Goal: Check status: Check status

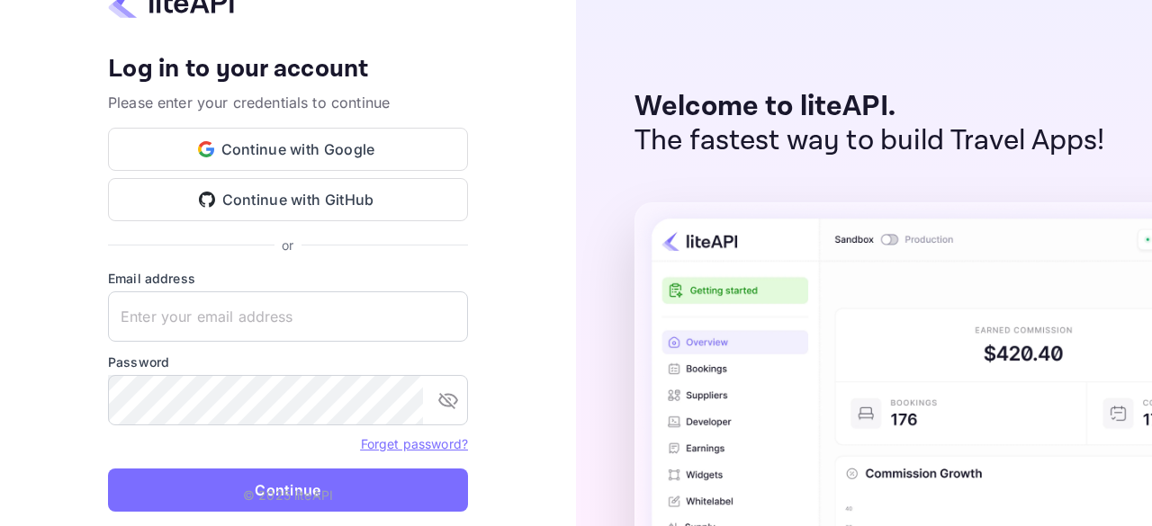
type input "[EMAIL_ADDRESS][DOMAIN_NAME]"
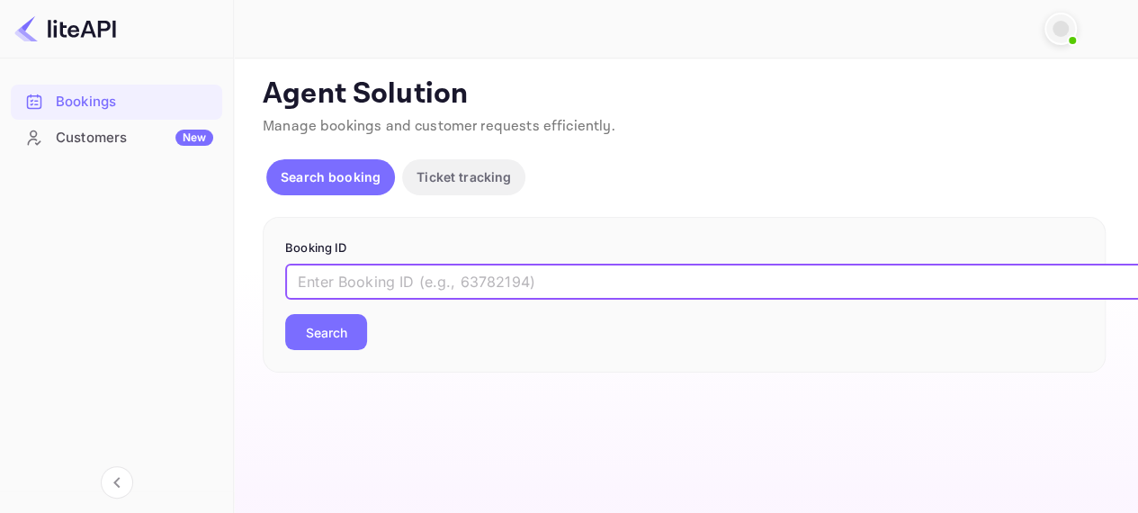
click at [342, 284] on input "text" at bounding box center [735, 282] width 900 height 36
paste input "9151887"
type input "9151887"
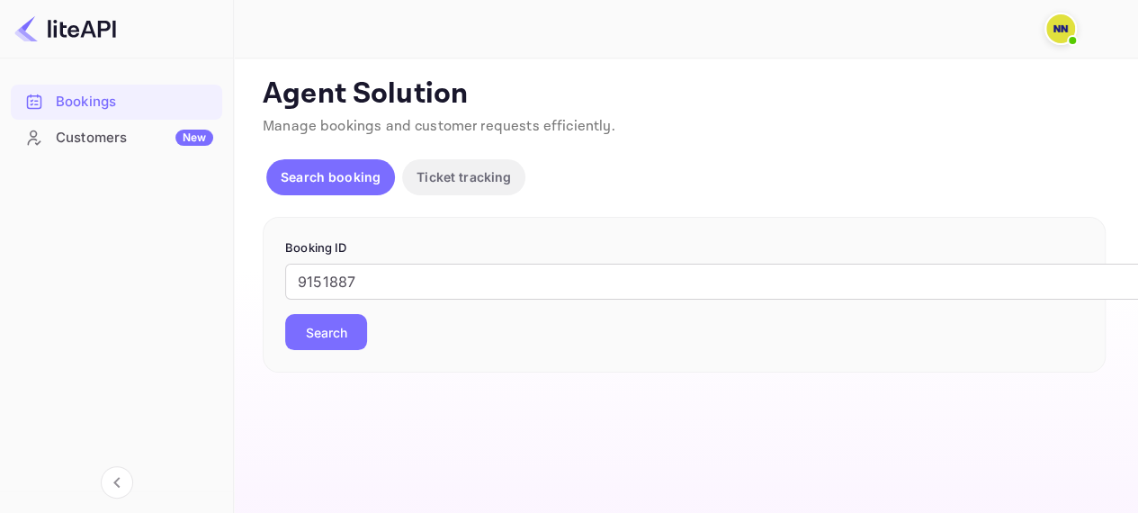
click at [340, 341] on button "Search" at bounding box center [326, 332] width 82 height 36
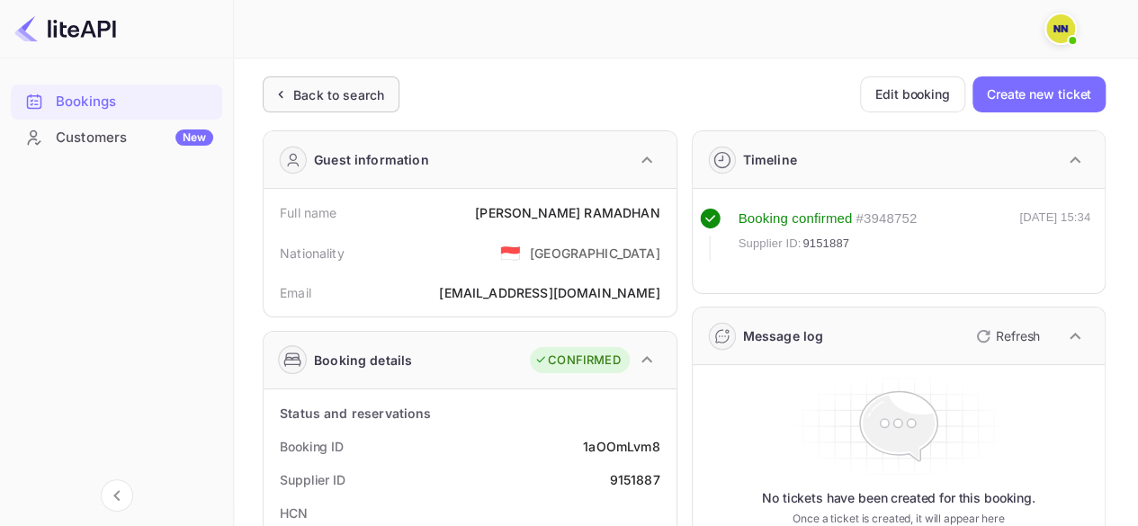
click at [324, 94] on div "Back to search" at bounding box center [338, 94] width 91 height 19
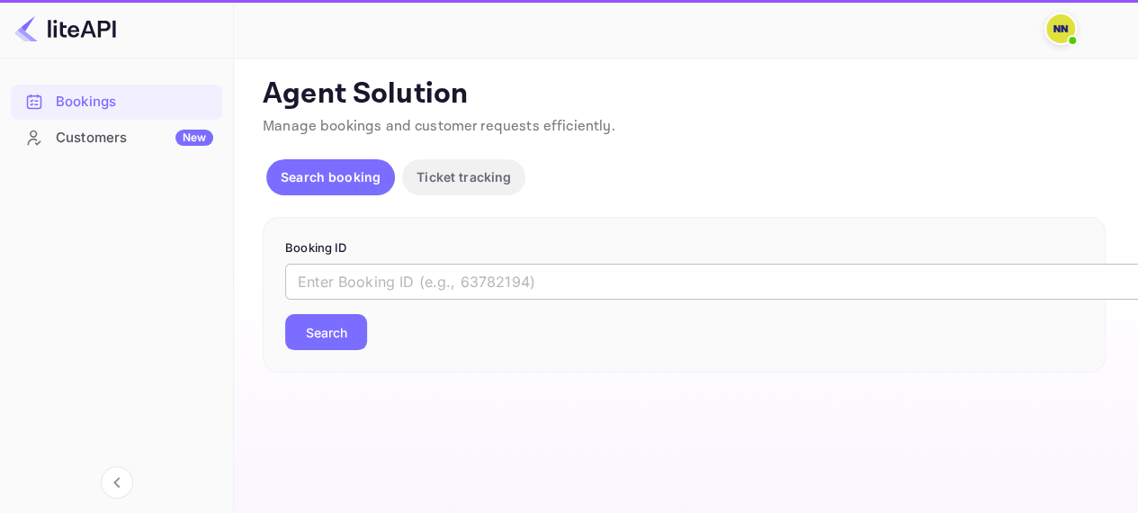
click at [331, 272] on input "text" at bounding box center [735, 282] width 900 height 36
paste input "9210314"
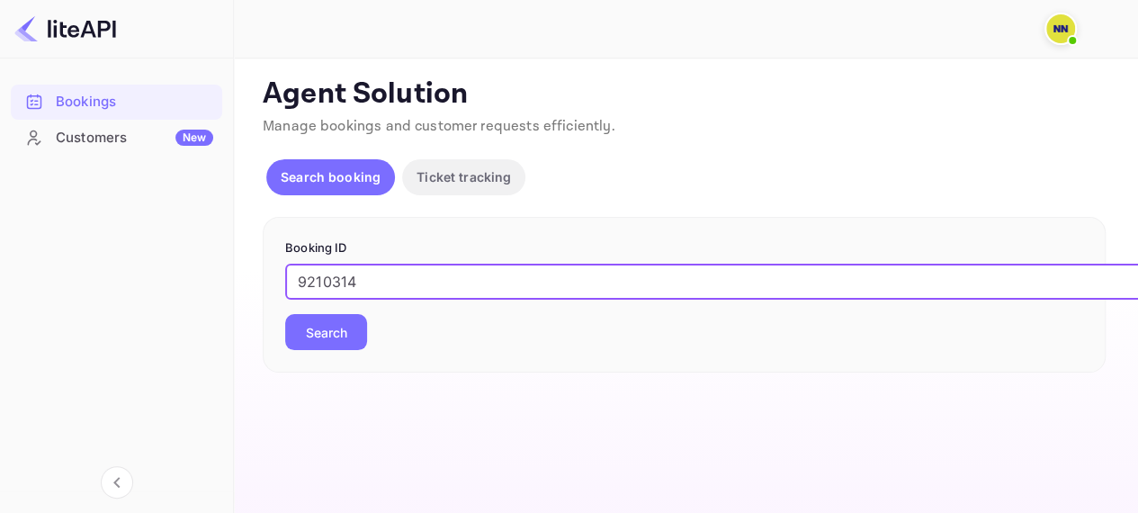
type input "9210314"
click at [347, 332] on button "Search" at bounding box center [326, 332] width 82 height 36
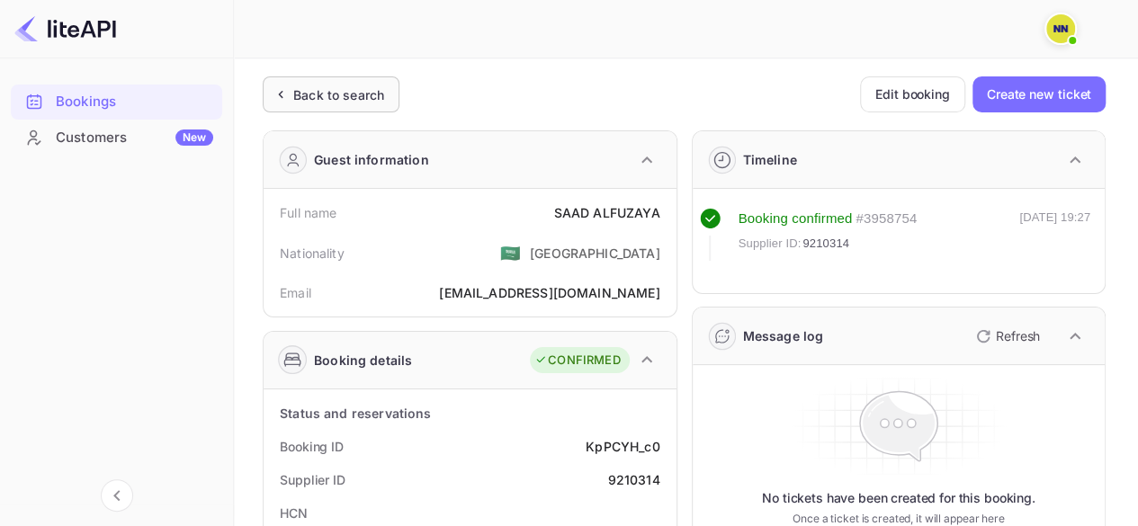
click at [291, 96] on div "Back to search" at bounding box center [327, 94] width 113 height 19
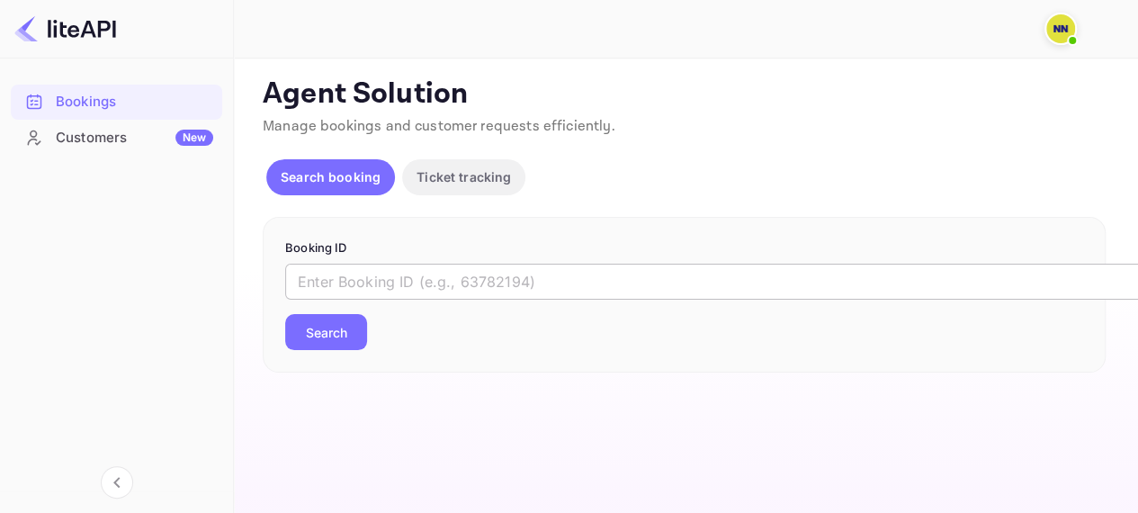
click at [318, 279] on input "text" at bounding box center [735, 282] width 900 height 36
paste input "8998447"
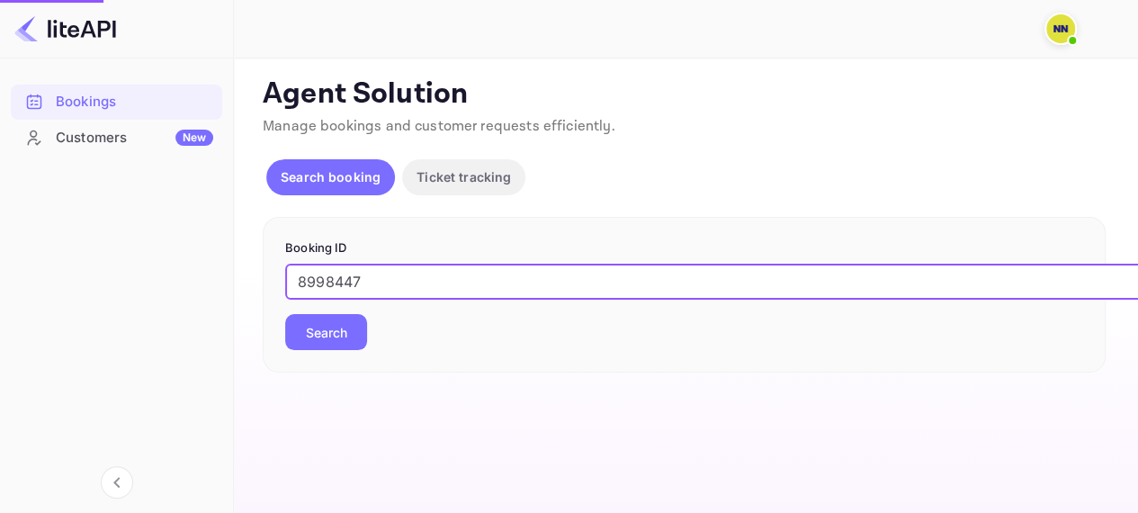
type input "8998447"
click at [353, 312] on div "8998447 ​ Search" at bounding box center [684, 307] width 798 height 86
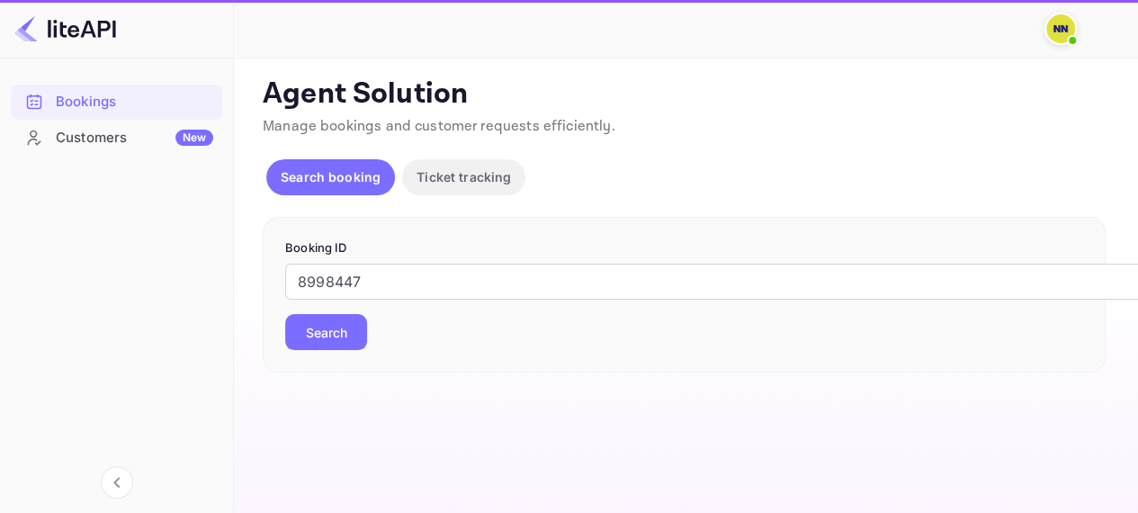
click at [347, 319] on button "Search" at bounding box center [326, 332] width 82 height 36
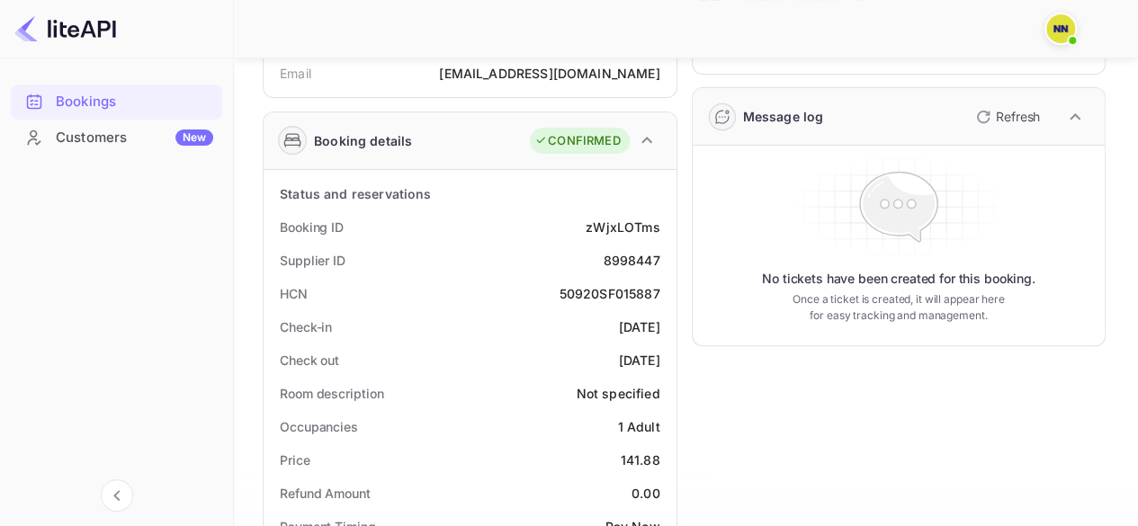
scroll to position [180, 0]
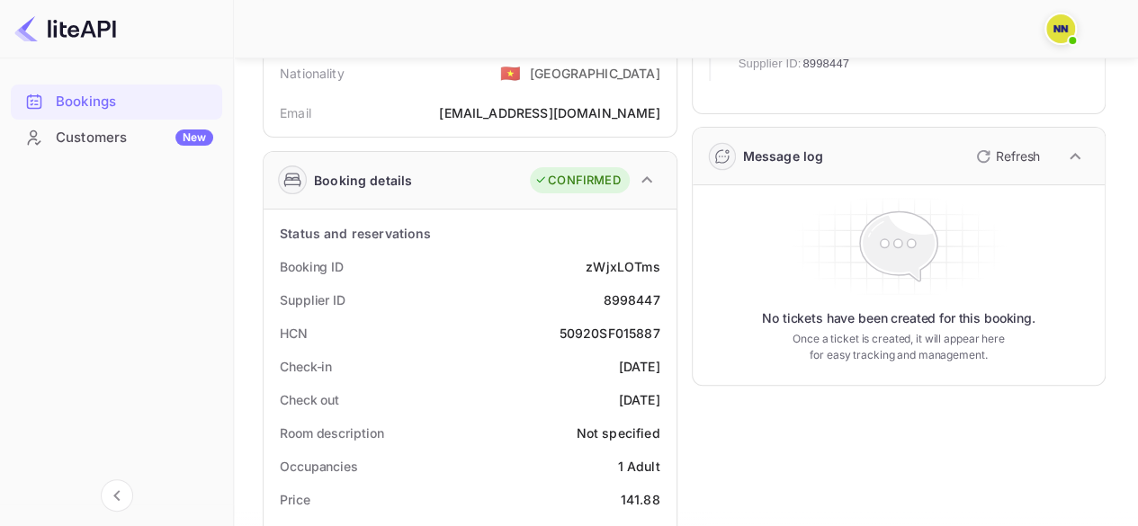
click at [603, 334] on div "50920SF015887" at bounding box center [610, 333] width 101 height 19
copy div "50920SF015887"
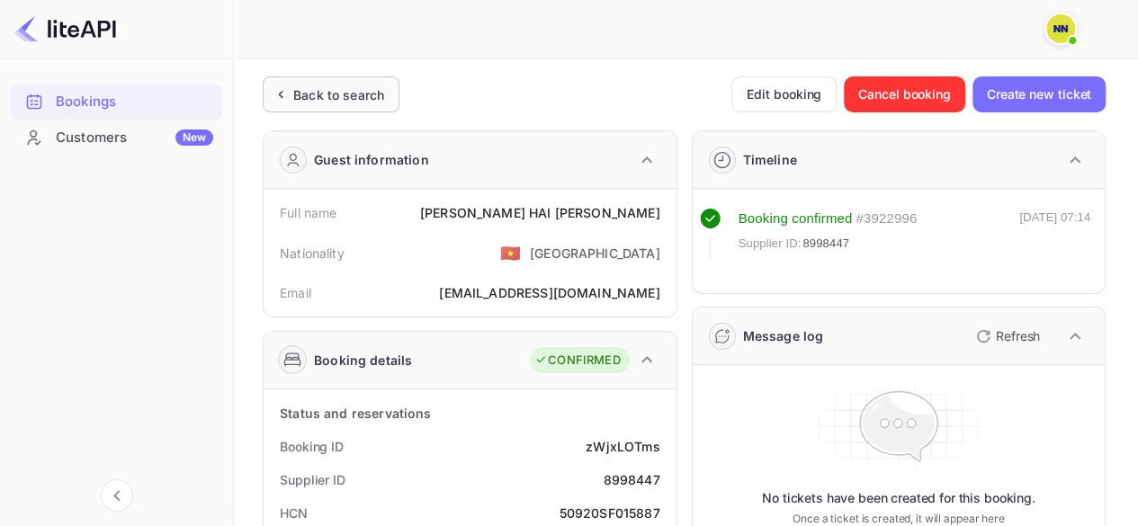
click at [290, 85] on div "Back to search" at bounding box center [327, 94] width 113 height 19
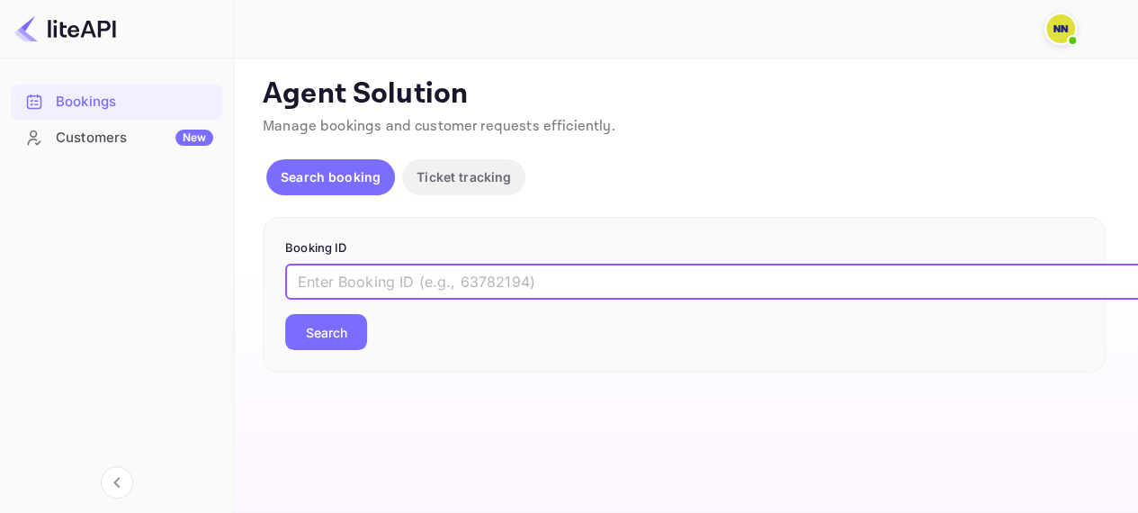
click at [360, 273] on input "text" at bounding box center [735, 282] width 900 height 36
paste input "8972683"
type input "8972683"
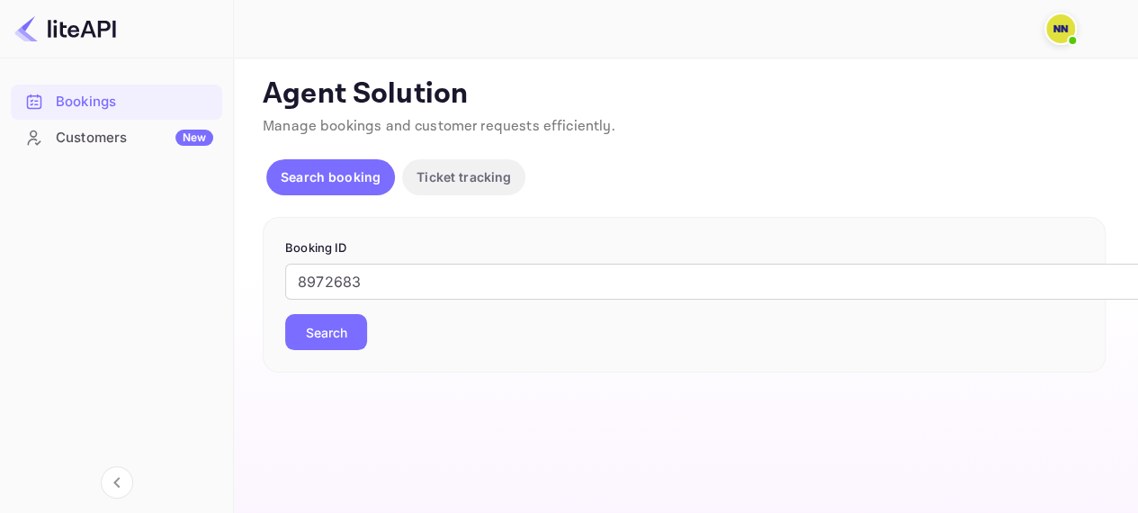
click at [335, 364] on div "Booking ID 8972683 ​ Search" at bounding box center [684, 295] width 843 height 157
click at [324, 334] on button "Search" at bounding box center [326, 332] width 82 height 36
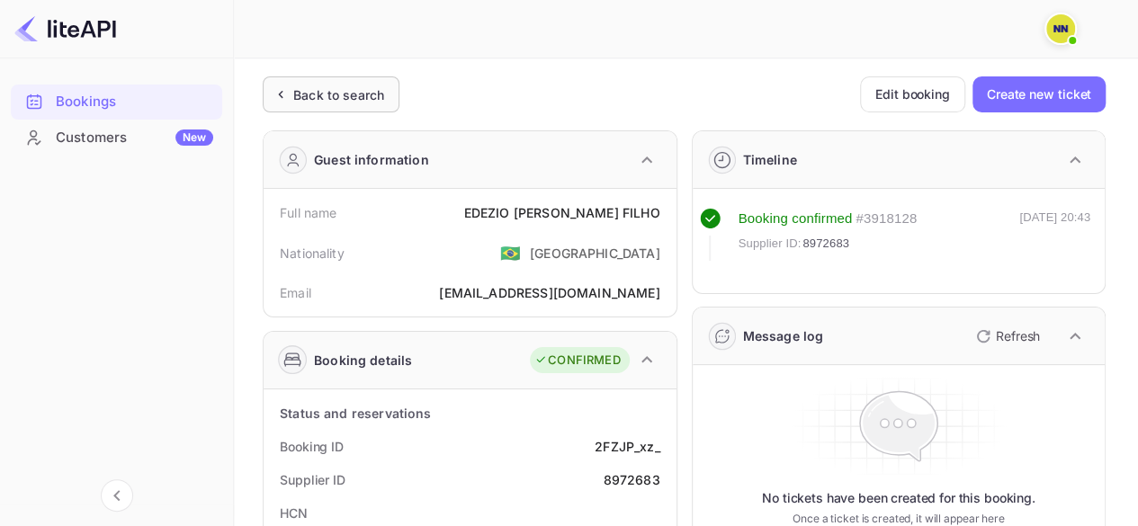
click at [328, 98] on div "Back to search" at bounding box center [338, 94] width 91 height 19
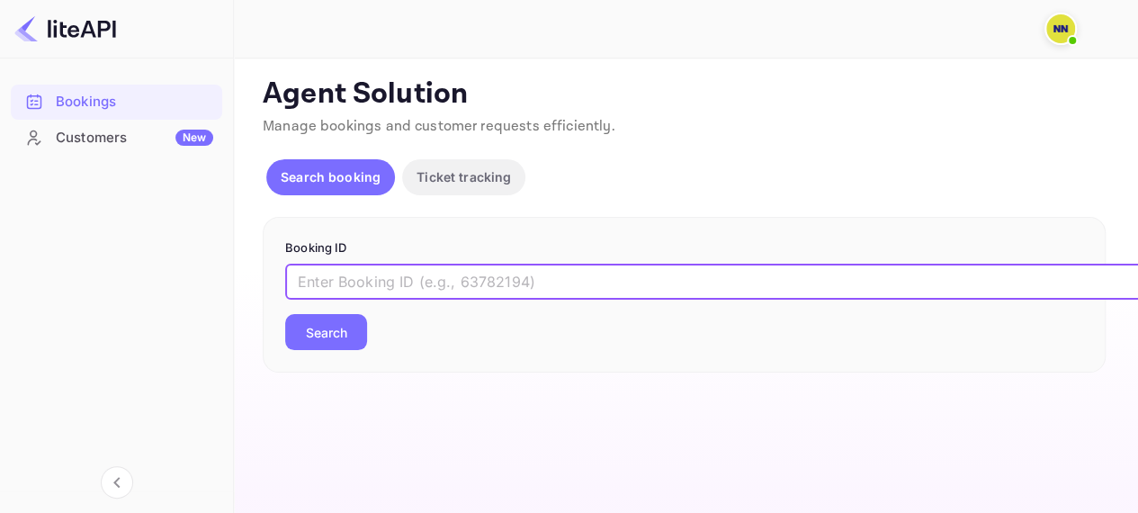
click at [342, 284] on input "text" at bounding box center [735, 282] width 900 height 36
paste input "9189159"
type input "9189159"
click at [341, 344] on button "Search" at bounding box center [326, 332] width 82 height 36
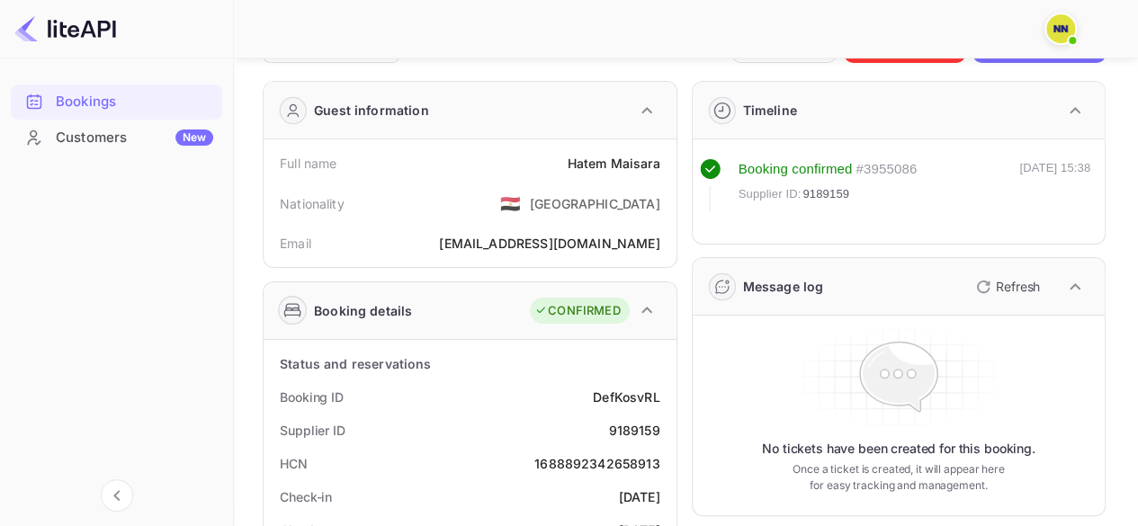
scroll to position [90, 0]
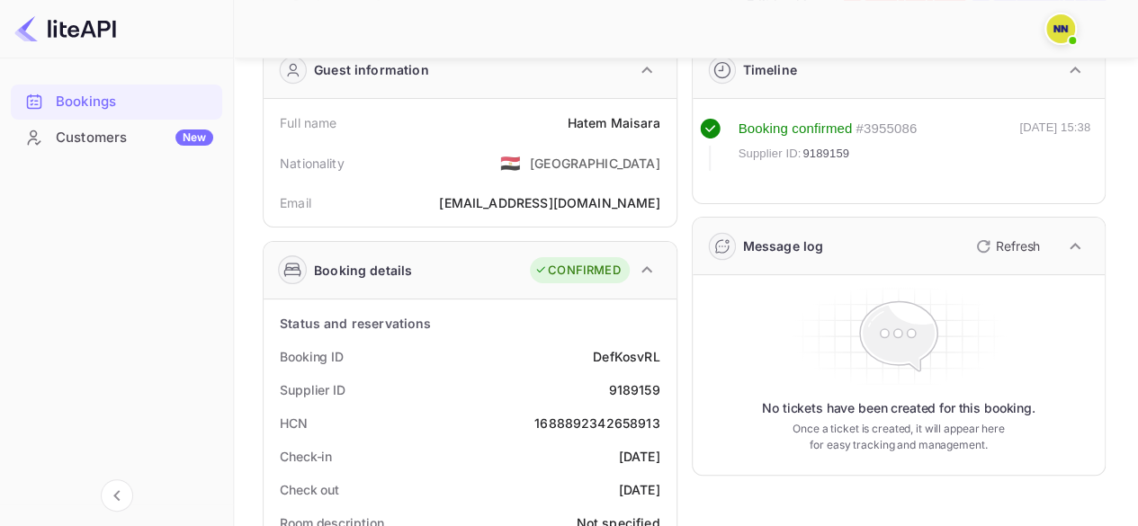
click at [608, 418] on div "1688892342658913" at bounding box center [597, 423] width 125 height 19
copy div "1688892342658913"
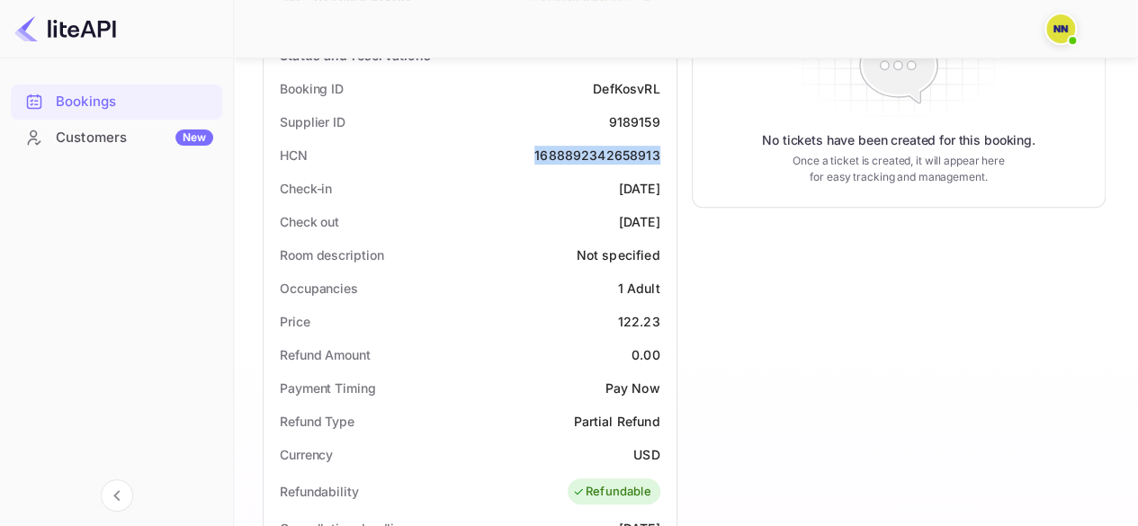
scroll to position [180, 0]
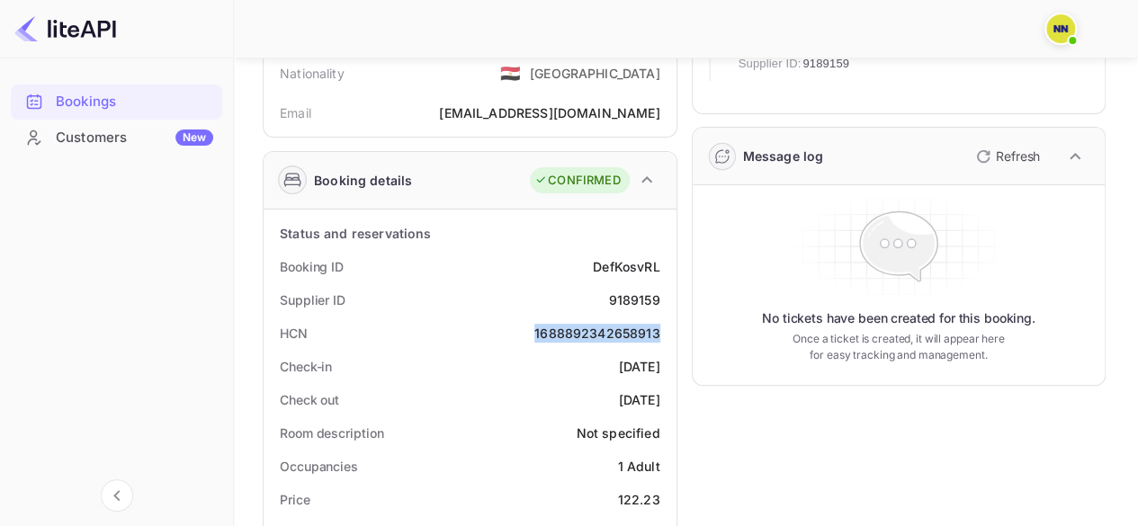
copy div "1688892342658913"
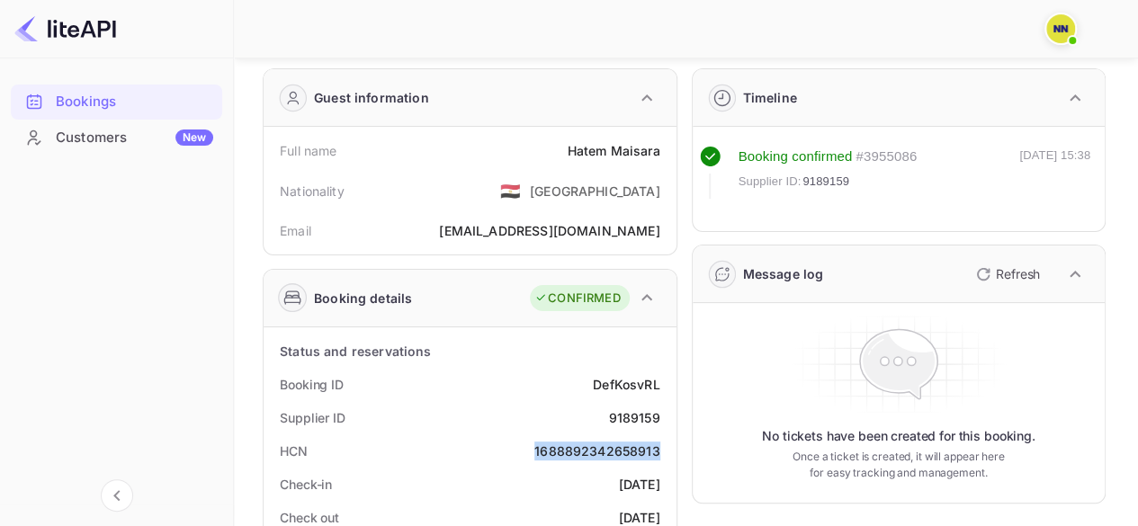
scroll to position [0, 0]
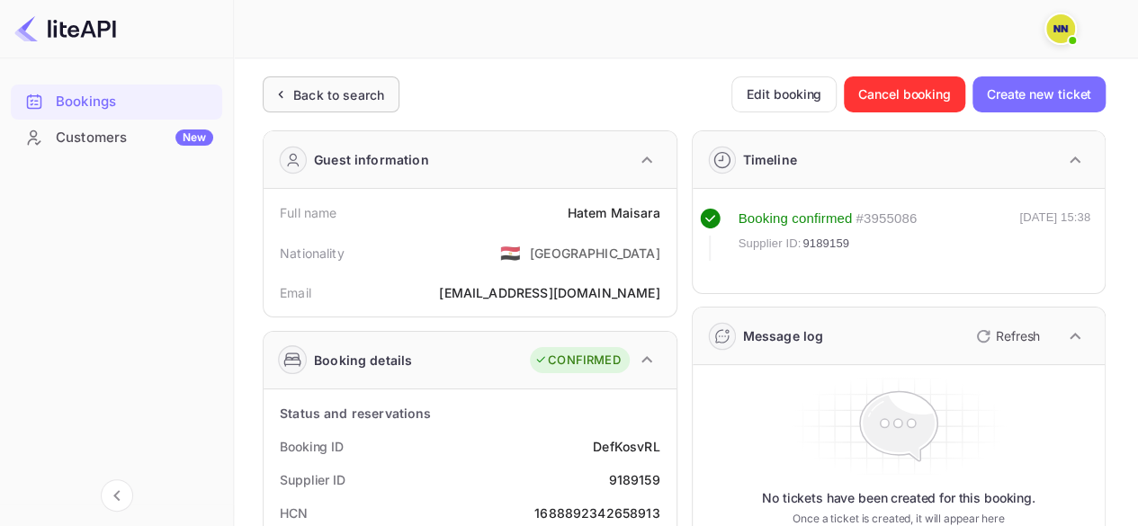
click at [317, 80] on div "Back to search" at bounding box center [331, 94] width 137 height 36
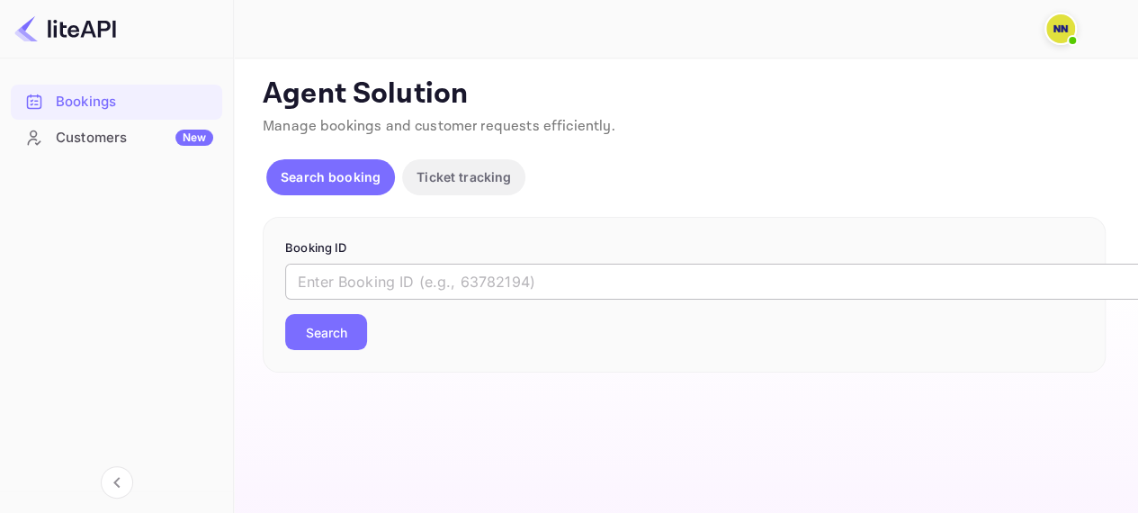
click at [474, 288] on input "text" at bounding box center [735, 282] width 900 height 36
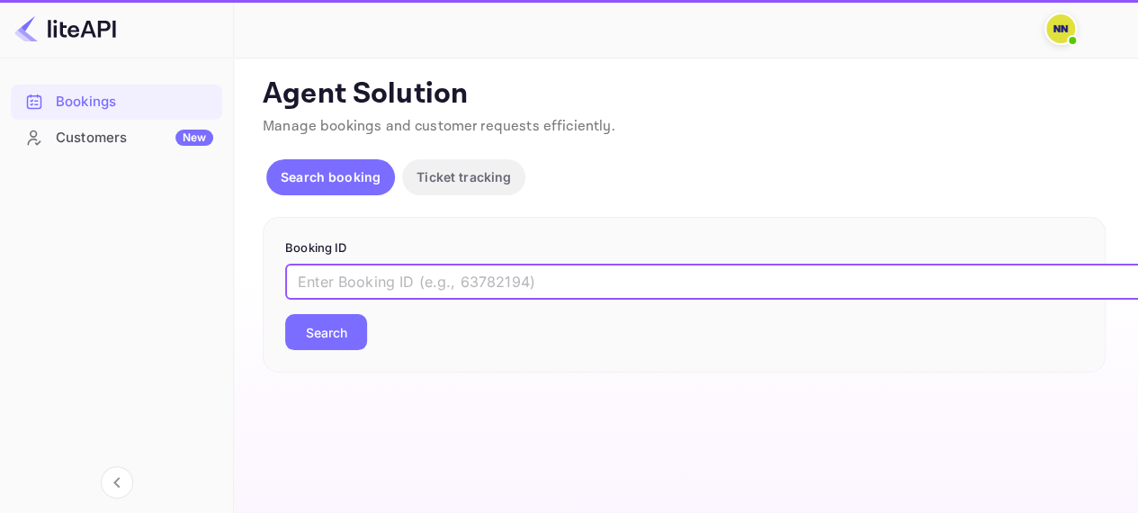
paste input "8946426"
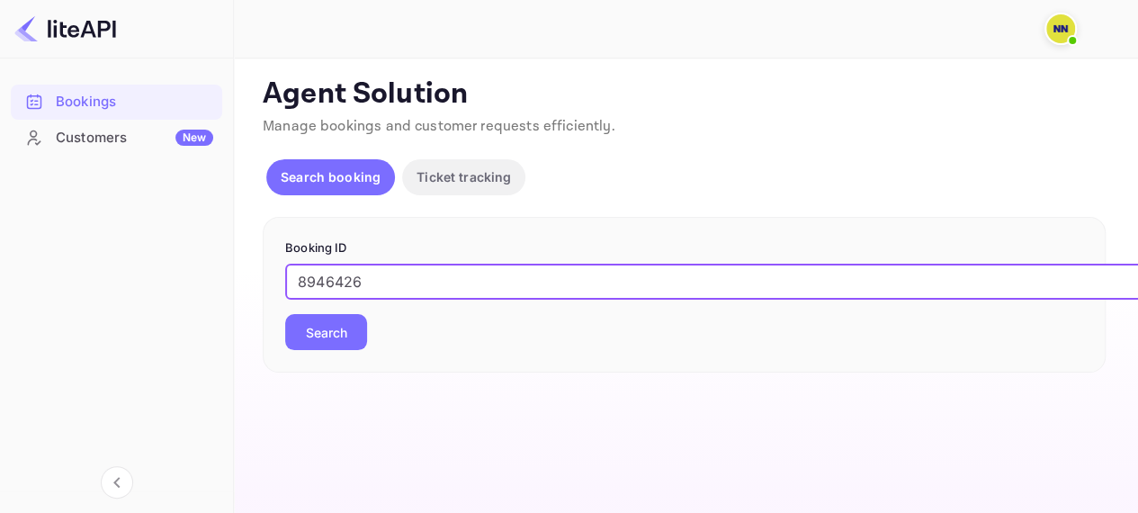
type input "8946426"
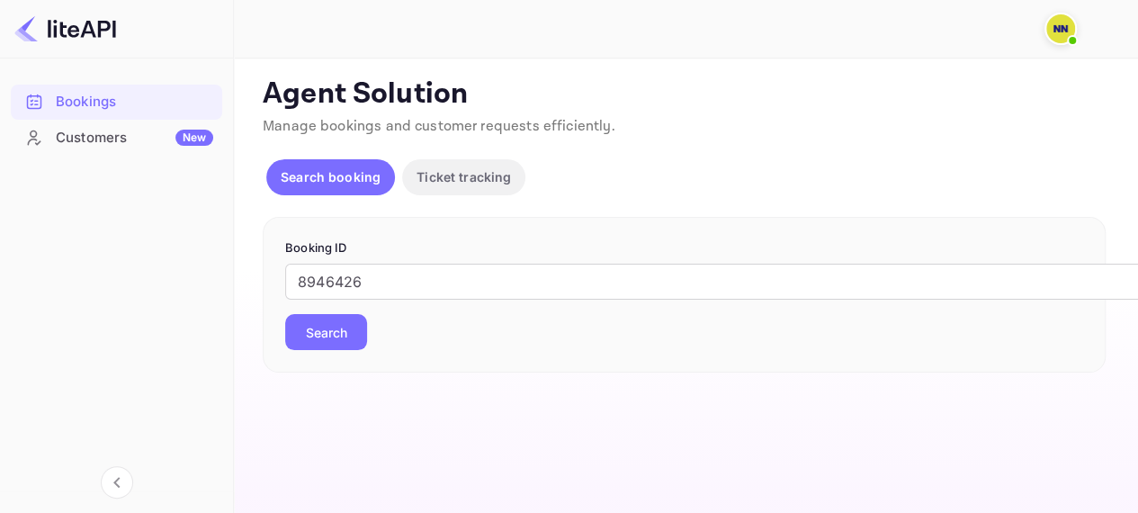
drag, startPoint x: 329, startPoint y: 323, endPoint x: 386, endPoint y: 424, distance: 115.6
click at [329, 323] on button "Search" at bounding box center [326, 332] width 82 height 36
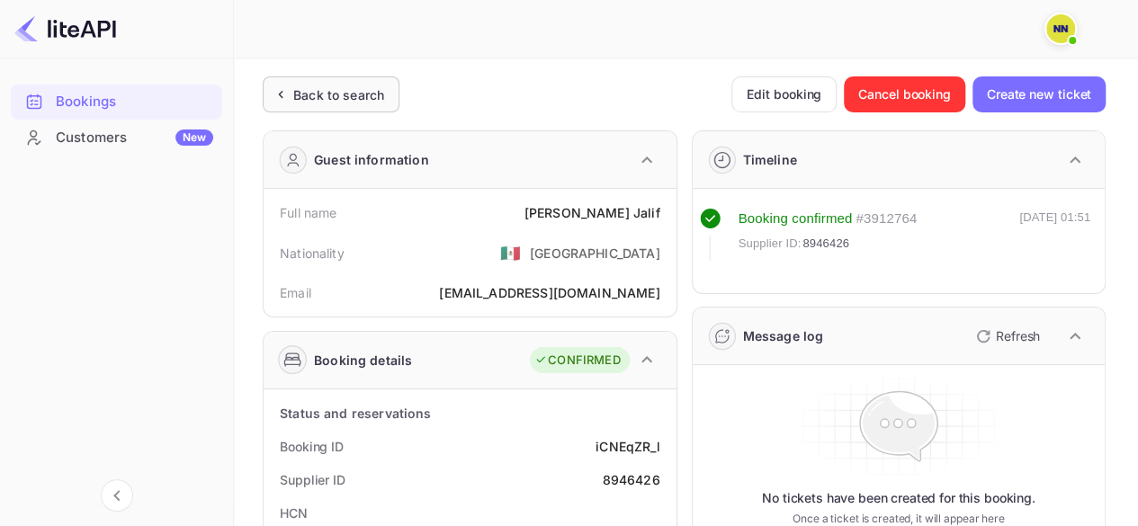
click at [299, 94] on div "Back to search" at bounding box center [338, 94] width 91 height 19
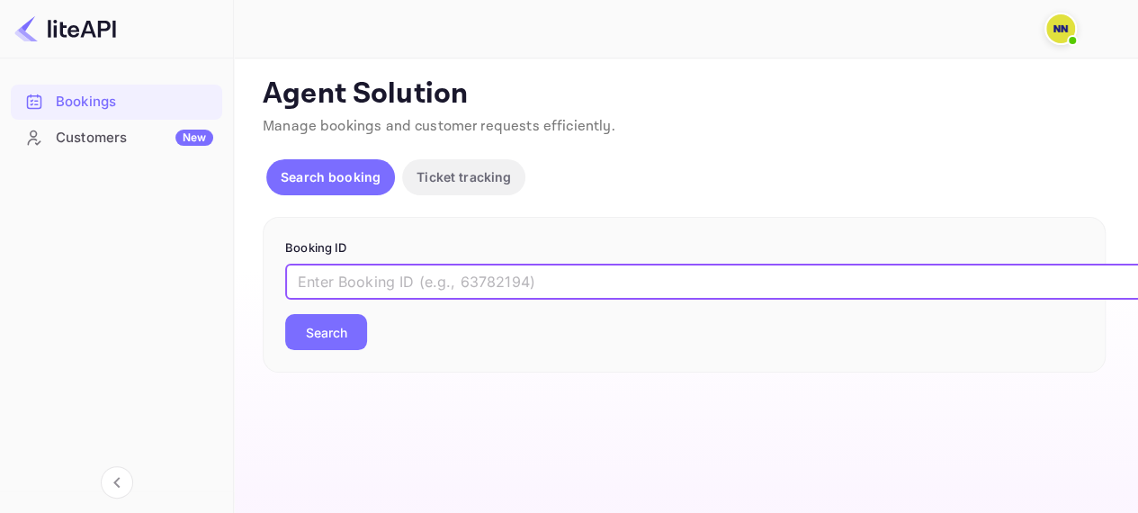
click at [348, 298] on input "text" at bounding box center [735, 282] width 900 height 36
paste input "8872416"
type input "8872416"
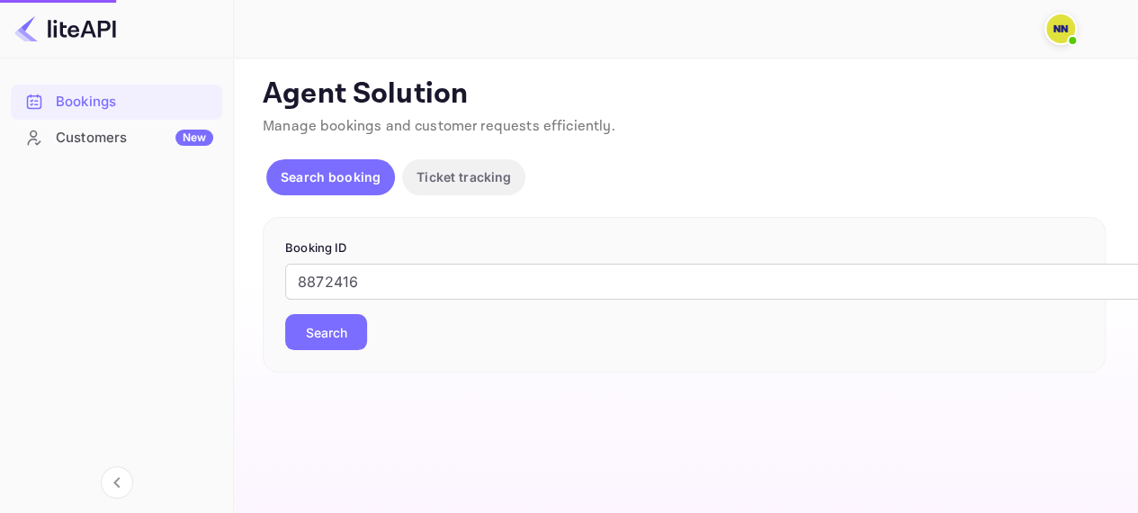
click at [339, 338] on button "Search" at bounding box center [326, 332] width 82 height 36
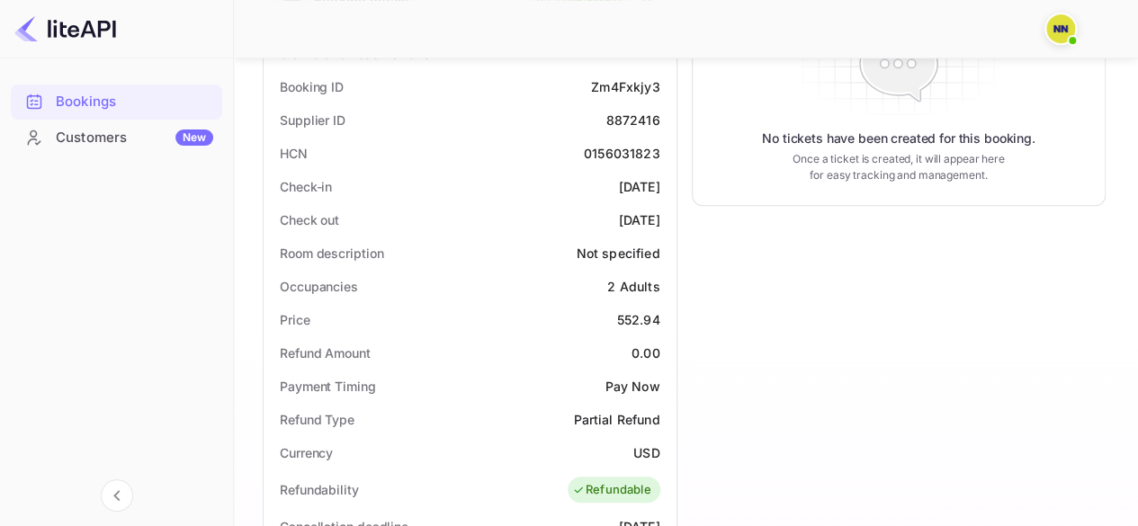
scroll to position [180, 0]
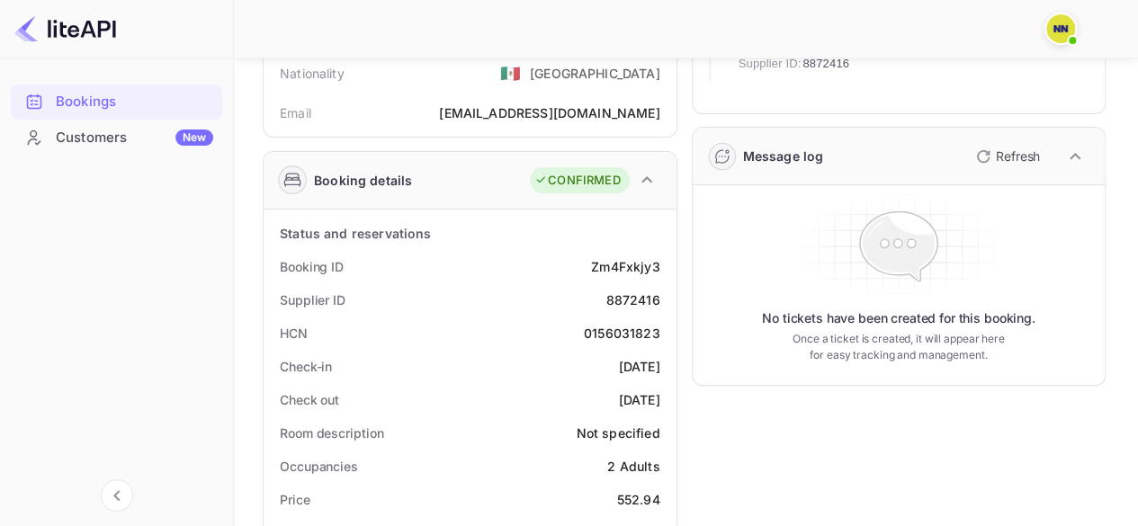
click at [599, 331] on div "0156031823" at bounding box center [622, 333] width 76 height 19
copy div "0156031823"
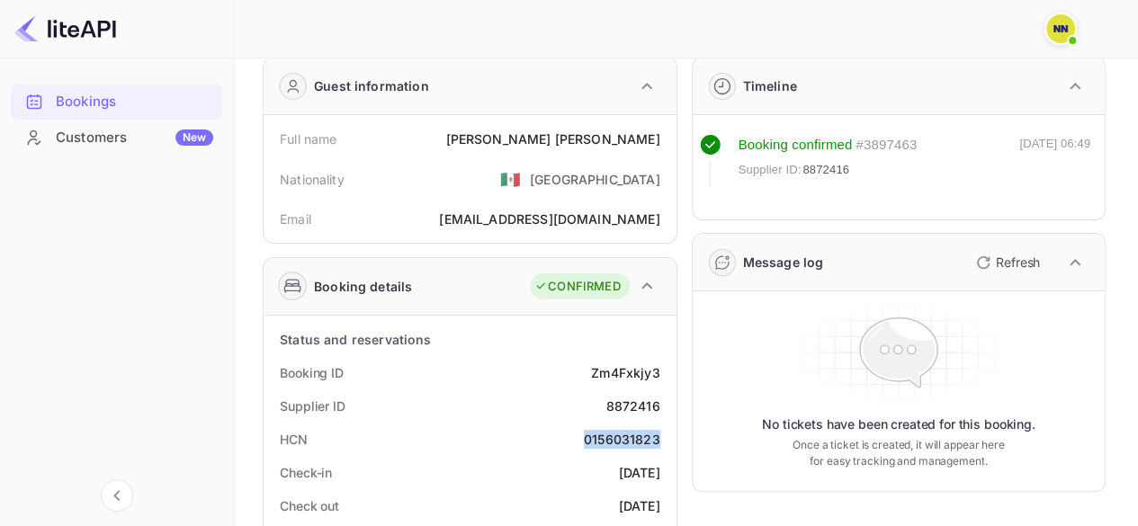
scroll to position [0, 0]
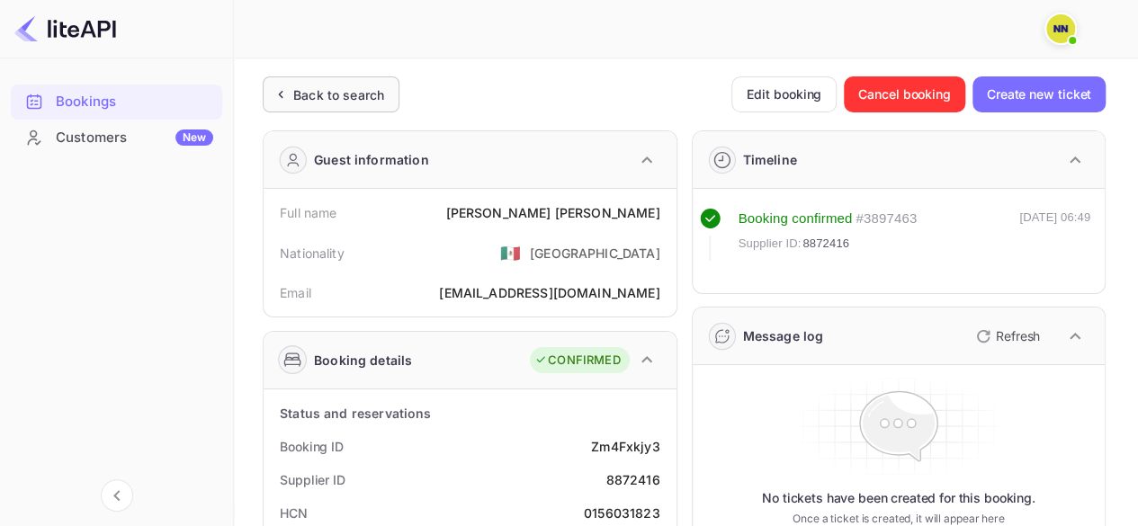
click at [301, 111] on div "Back to search" at bounding box center [331, 94] width 137 height 36
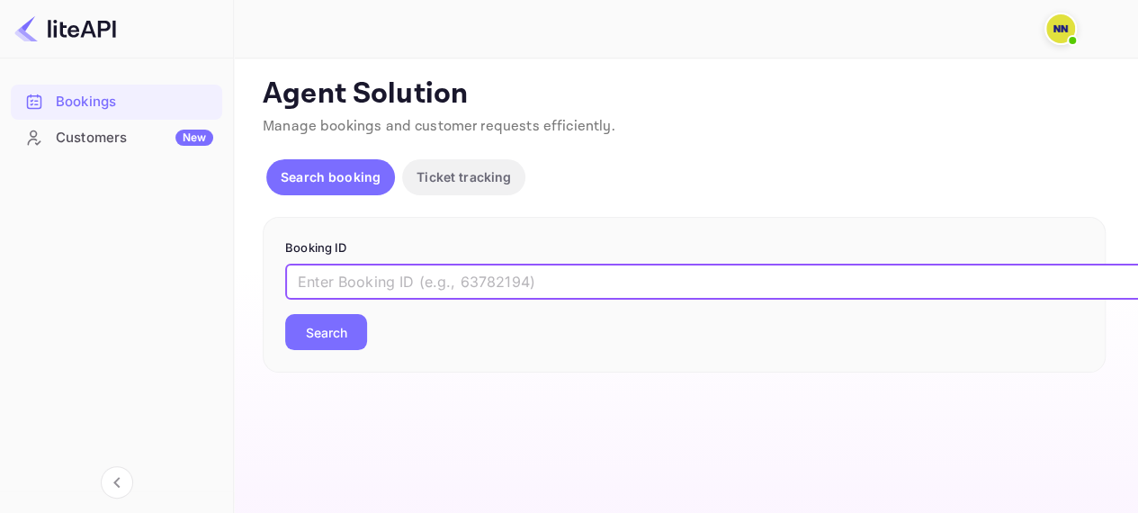
click at [490, 283] on input "text" at bounding box center [735, 282] width 900 height 36
paste input "8202852"
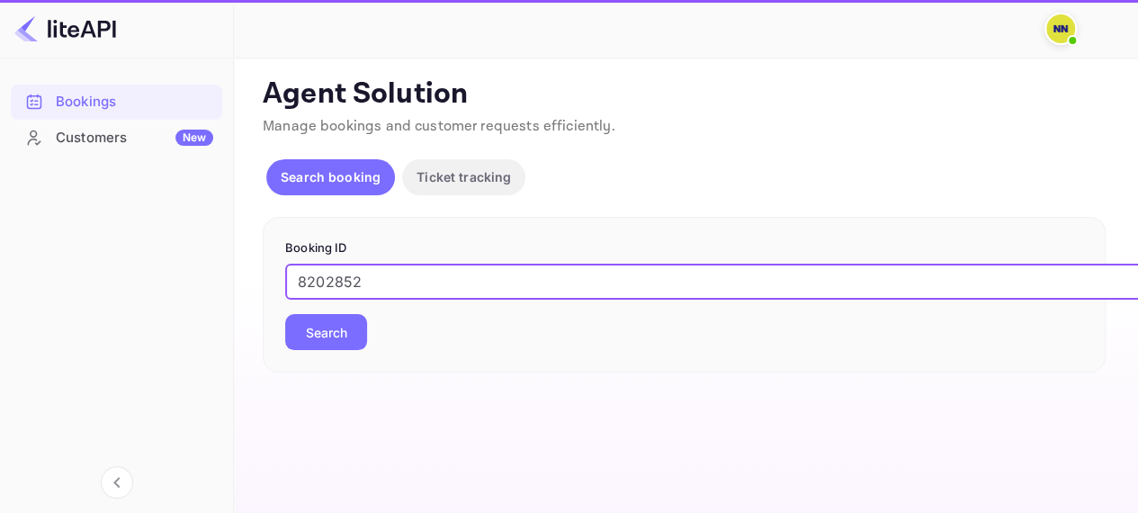
type input "8202852"
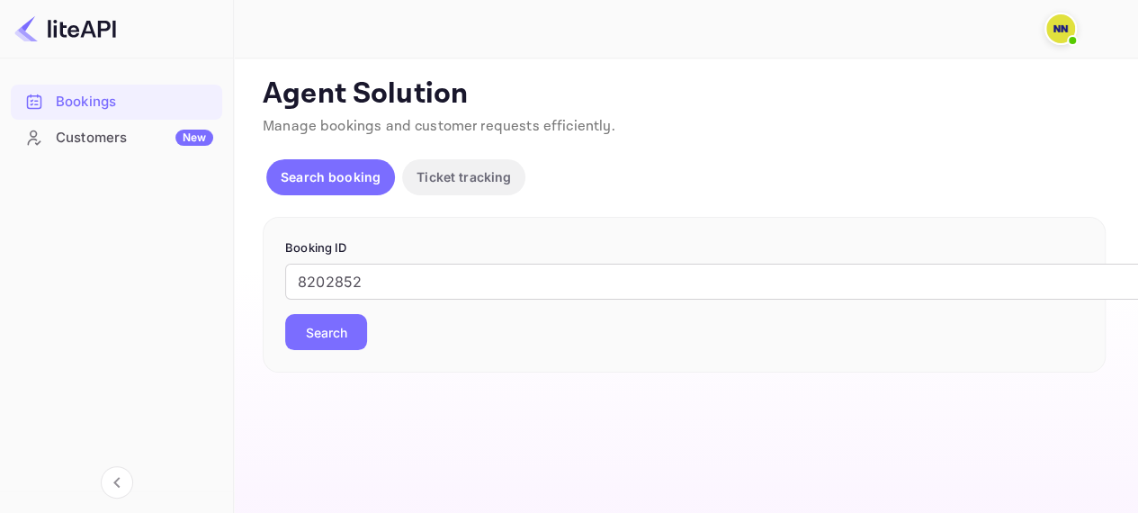
click at [342, 335] on button "Search" at bounding box center [326, 332] width 82 height 36
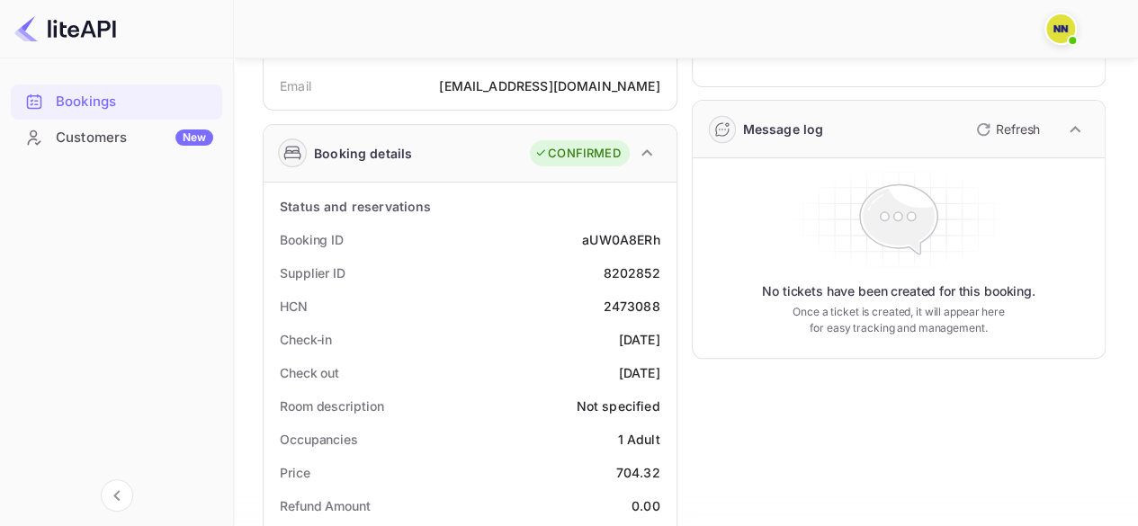
scroll to position [180, 0]
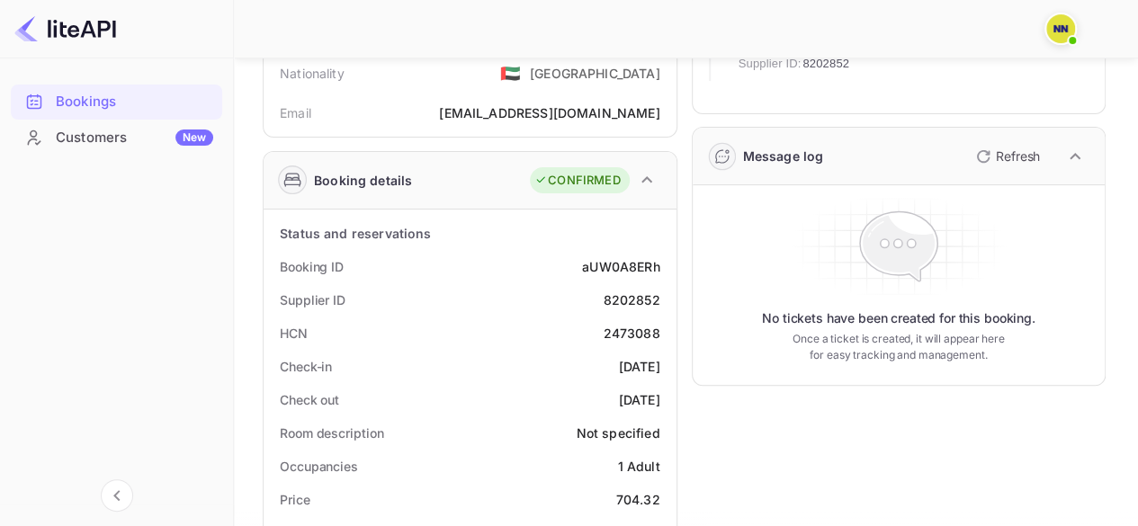
click at [620, 328] on div "2473088" at bounding box center [631, 333] width 57 height 19
click at [621, 328] on div "2473088" at bounding box center [631, 333] width 57 height 19
copy div "2473088"
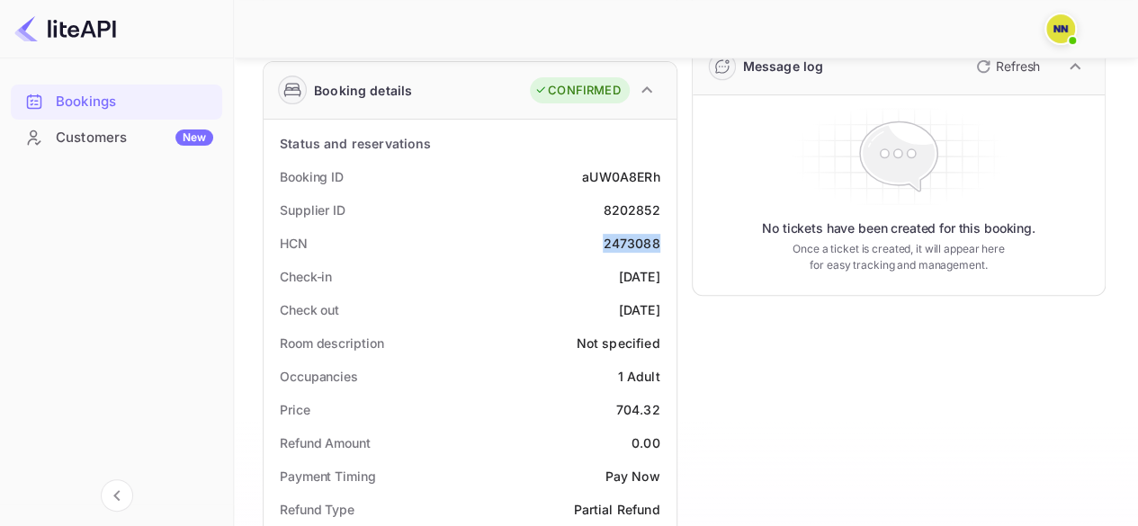
scroll to position [0, 0]
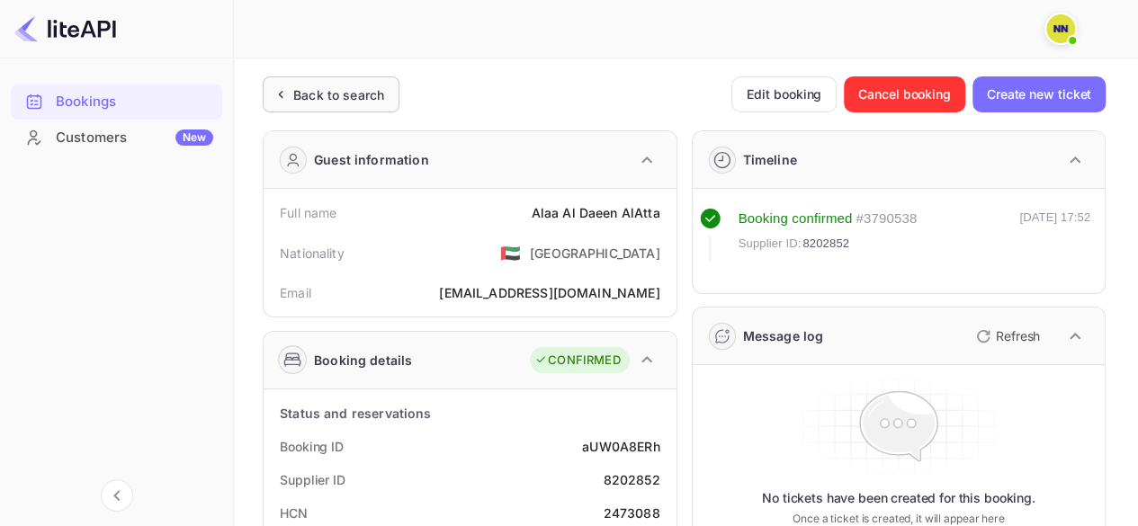
click at [311, 104] on div "Back to search" at bounding box center [331, 94] width 137 height 36
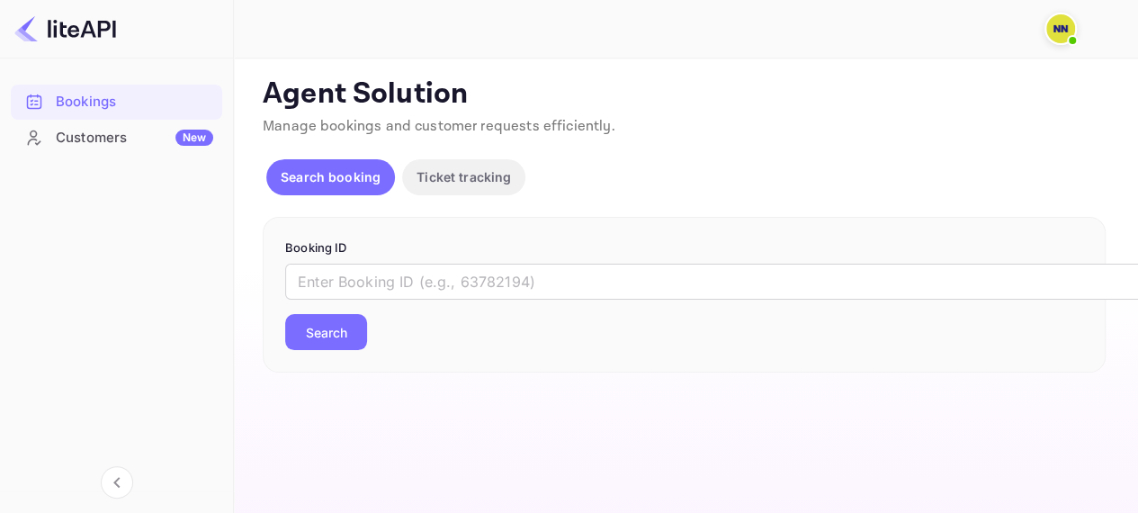
click at [339, 300] on div "​ Search" at bounding box center [684, 307] width 798 height 86
drag, startPoint x: 342, startPoint y: 253, endPoint x: 349, endPoint y: 283, distance: 30.6
click at [344, 254] on p "Booking ID" at bounding box center [684, 248] width 798 height 18
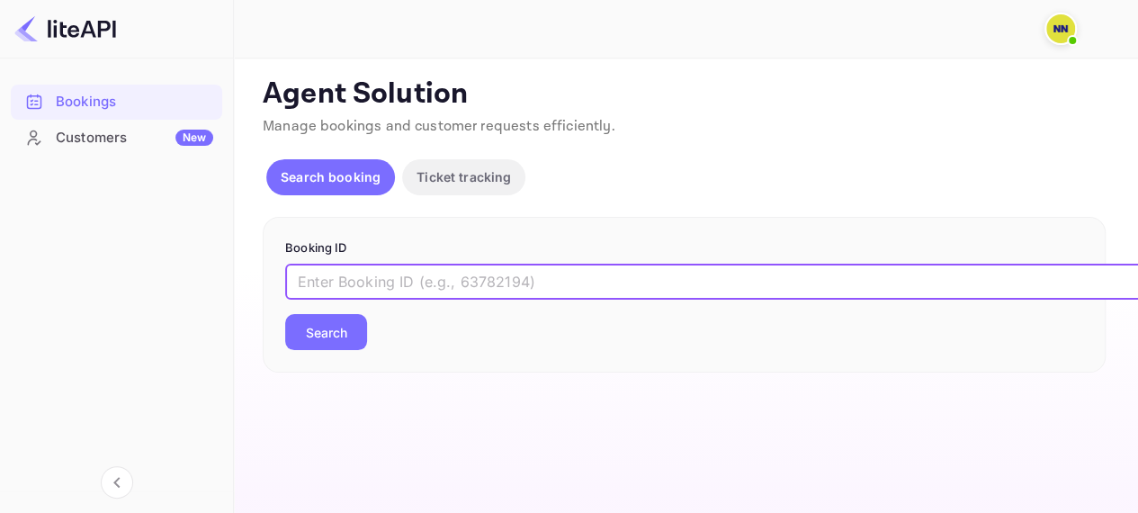
drag, startPoint x: 349, startPoint y: 283, endPoint x: 353, endPoint y: 301, distance: 19.2
click at [350, 283] on input "text" at bounding box center [735, 282] width 900 height 36
paste input "9132695"
type input "9132695"
click at [347, 341] on button "Search" at bounding box center [326, 332] width 82 height 36
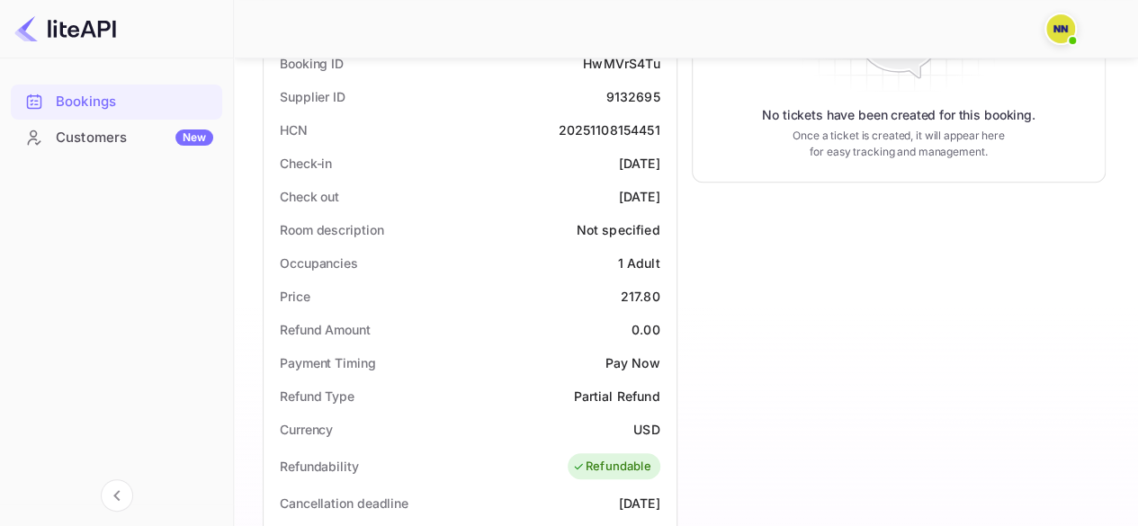
scroll to position [180, 0]
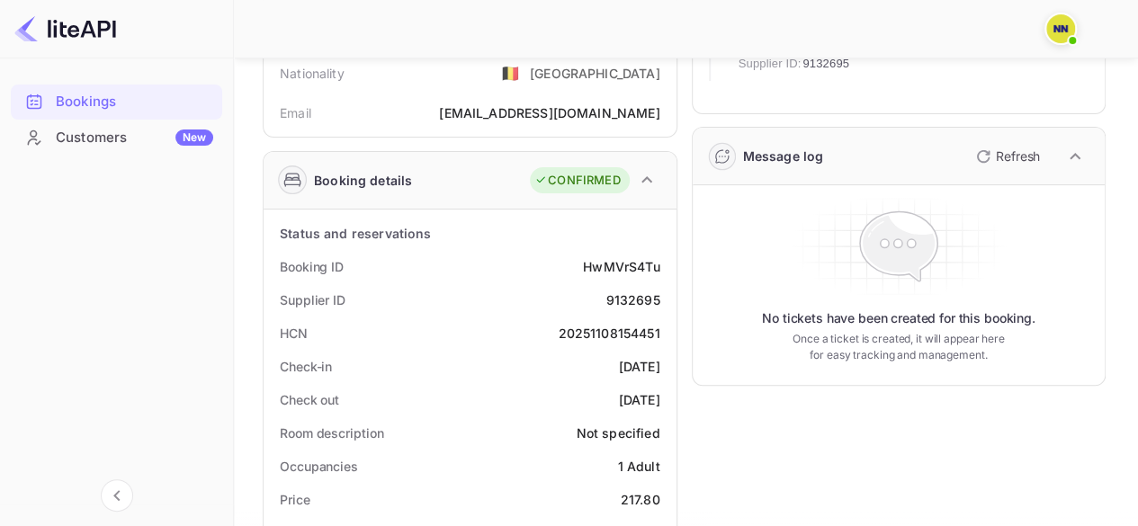
click at [629, 337] on div "20251108154451" at bounding box center [609, 333] width 102 height 19
copy div "20251108154451"
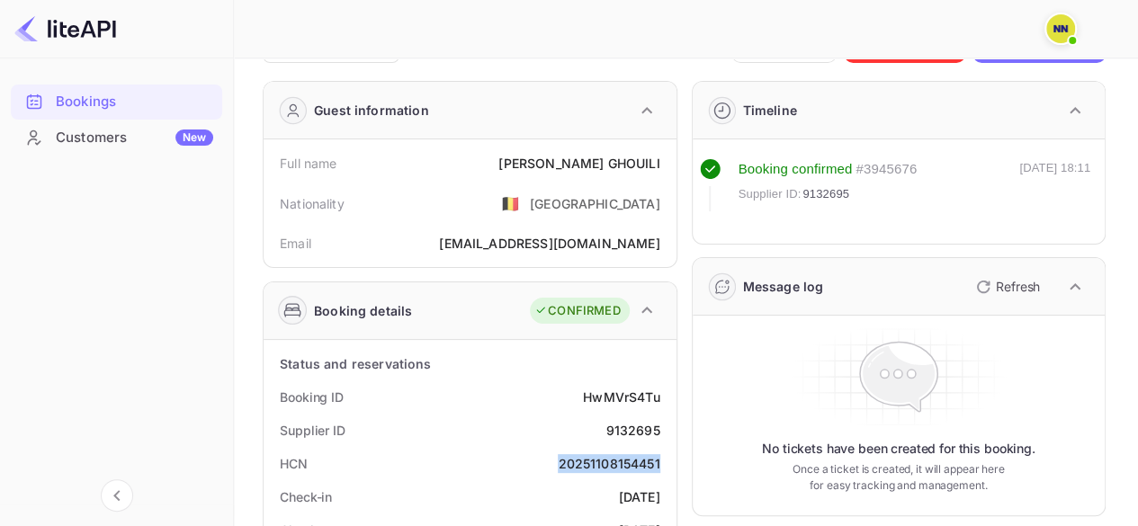
scroll to position [0, 0]
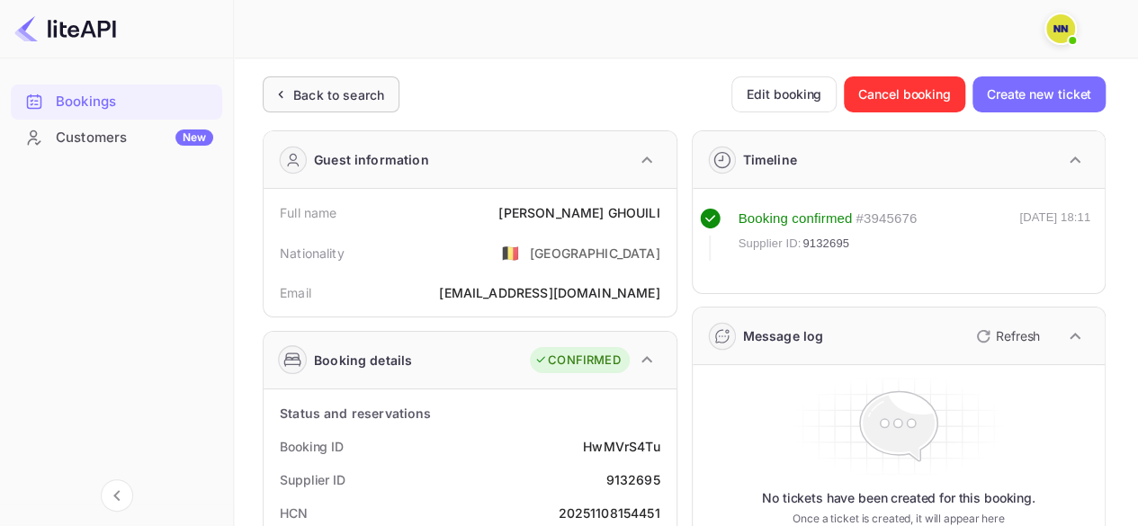
click at [299, 92] on div "Back to search" at bounding box center [338, 94] width 91 height 19
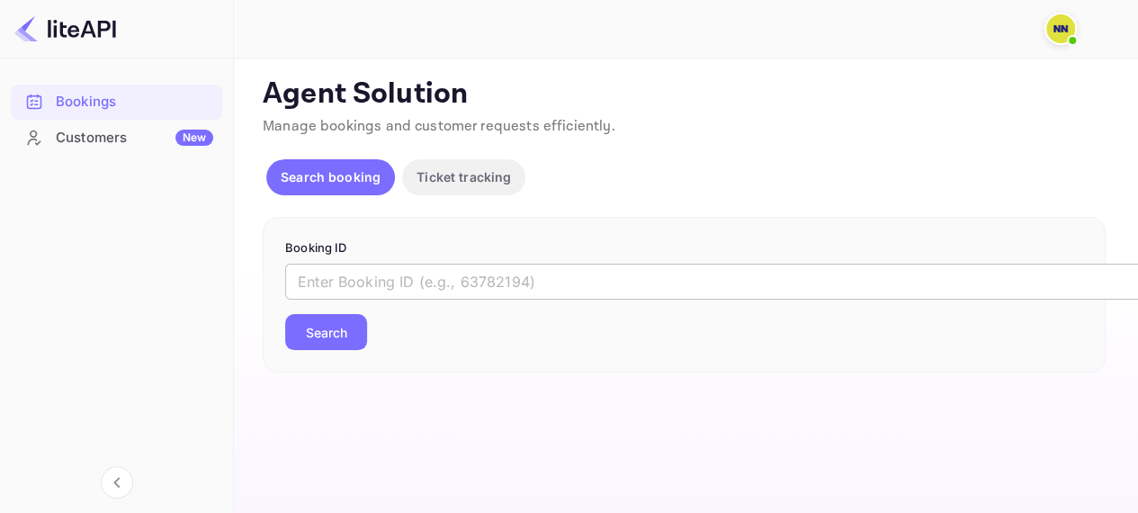
click at [333, 280] on input "text" at bounding box center [735, 282] width 900 height 36
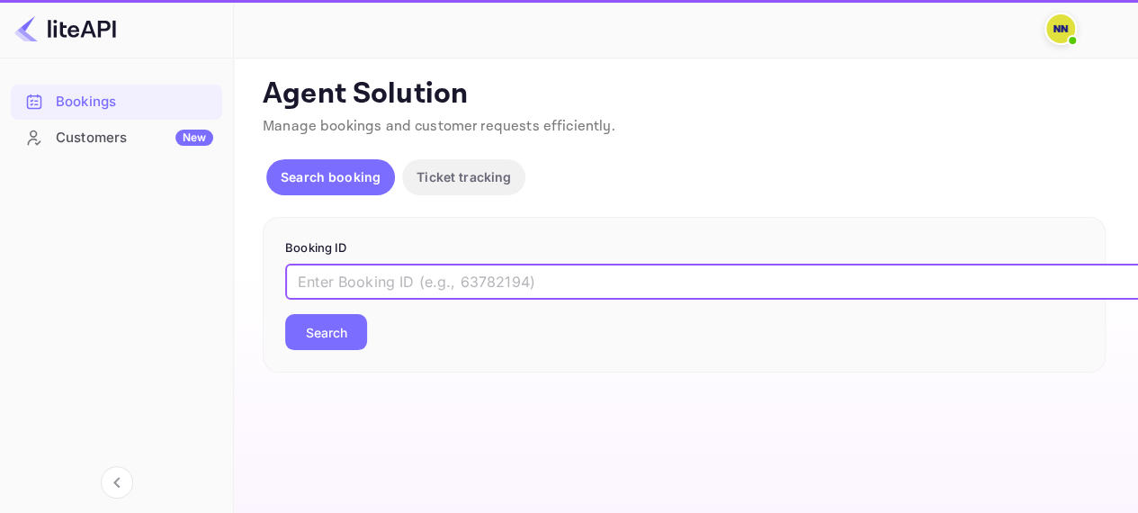
paste input "8436214"
type input "8436214"
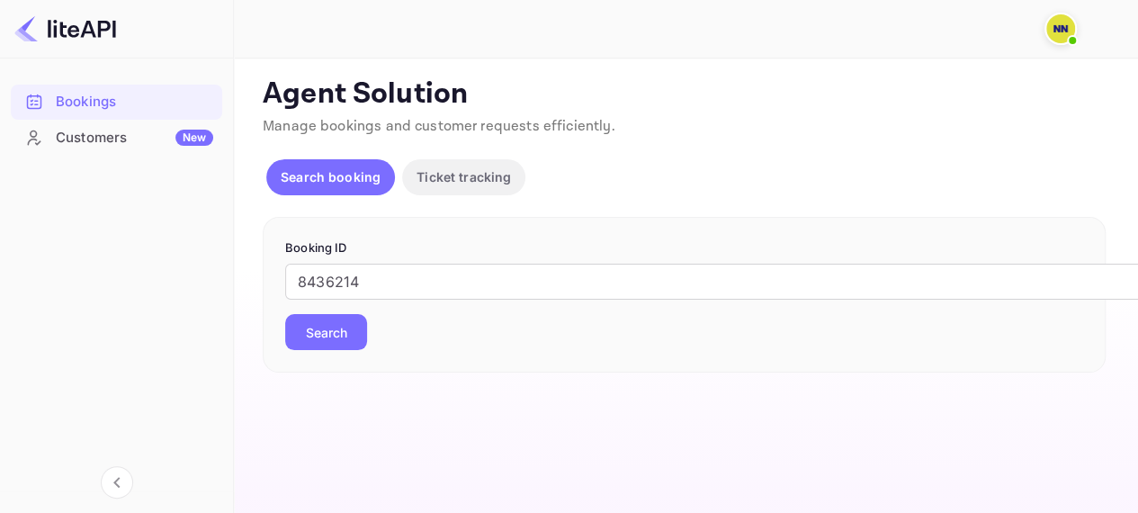
click at [340, 334] on button "Search" at bounding box center [326, 332] width 82 height 36
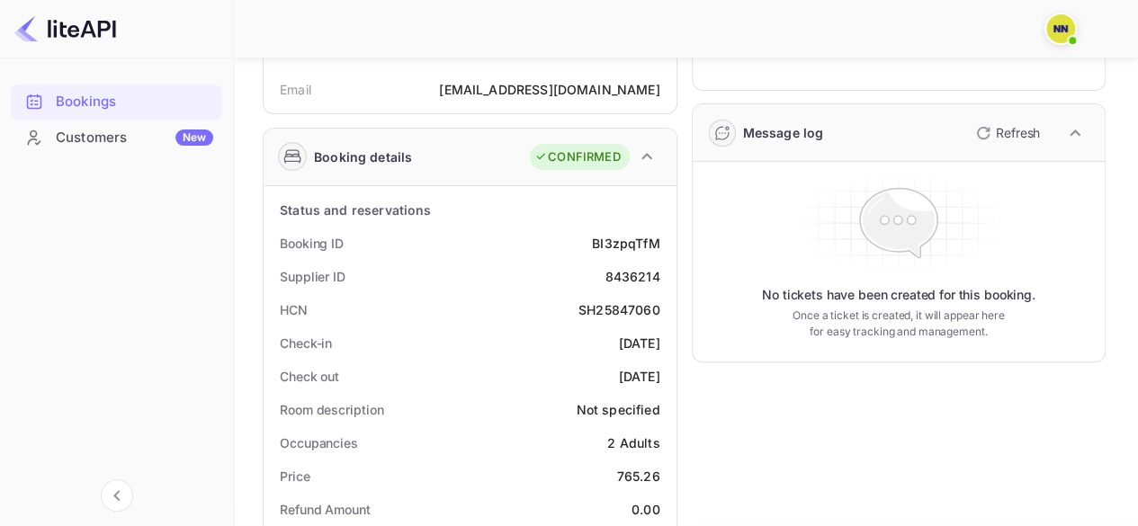
scroll to position [77, 0]
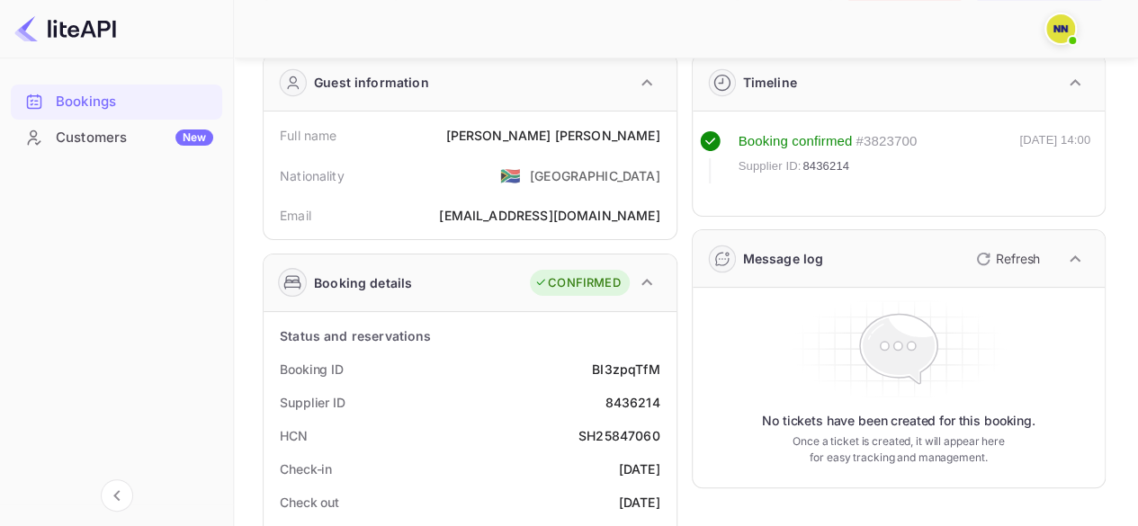
click at [611, 436] on div "SH25847060" at bounding box center [620, 436] width 82 height 19
copy div "SH25847060"
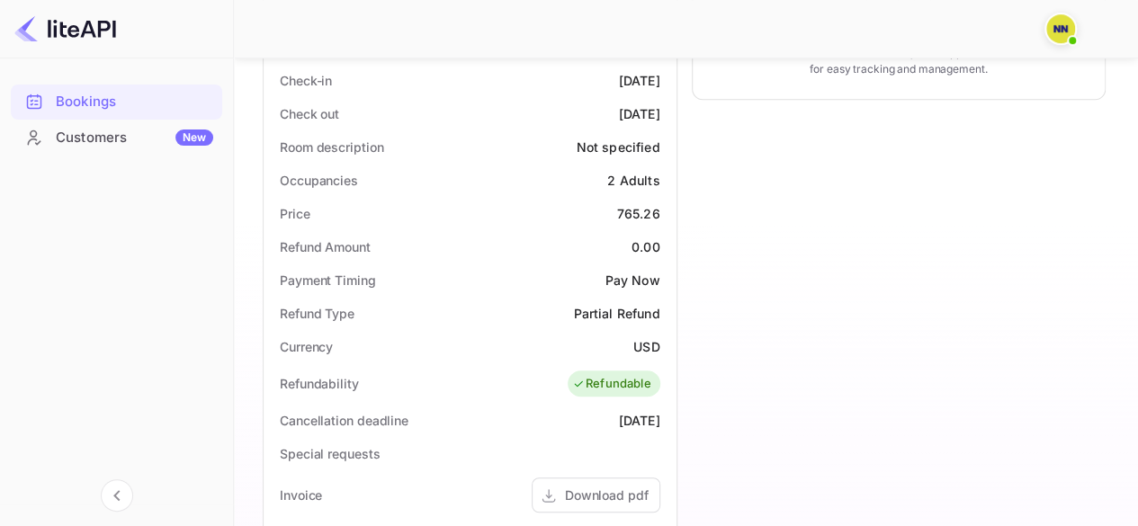
scroll to position [257, 0]
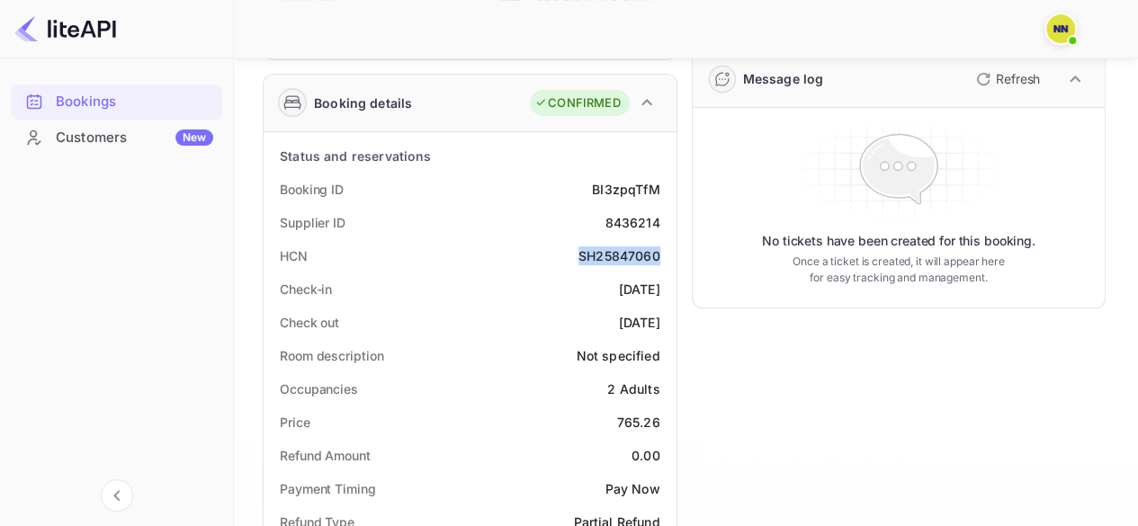
copy div "SH25847060"
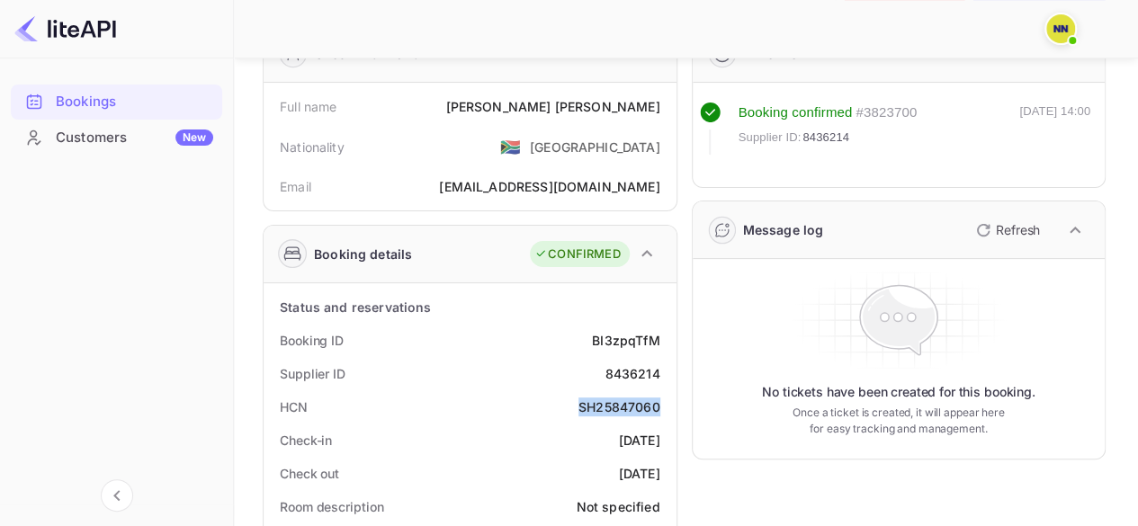
scroll to position [0, 0]
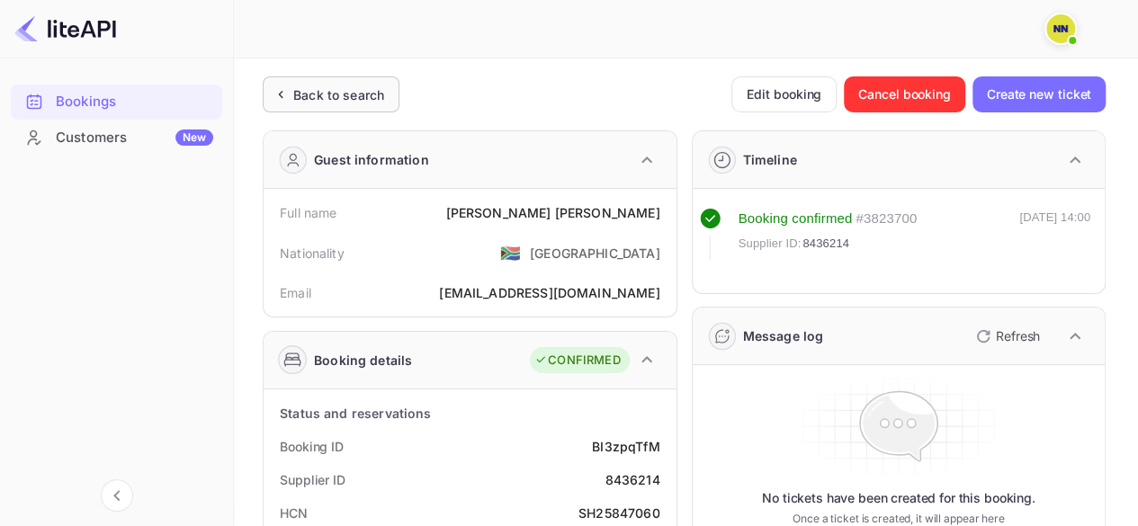
click at [306, 94] on div "Back to search" at bounding box center [338, 94] width 91 height 19
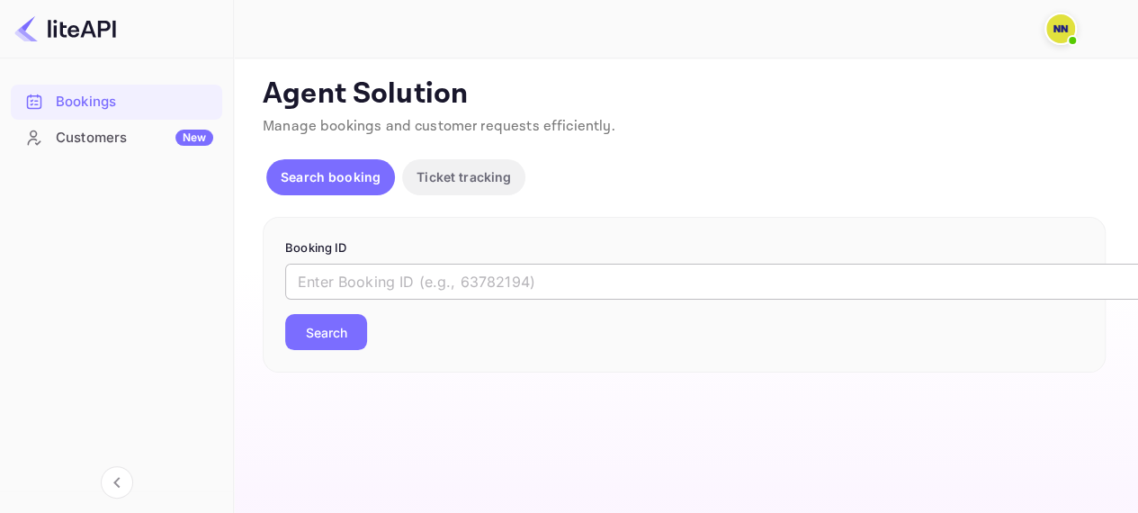
click at [403, 295] on input "text" at bounding box center [735, 282] width 900 height 36
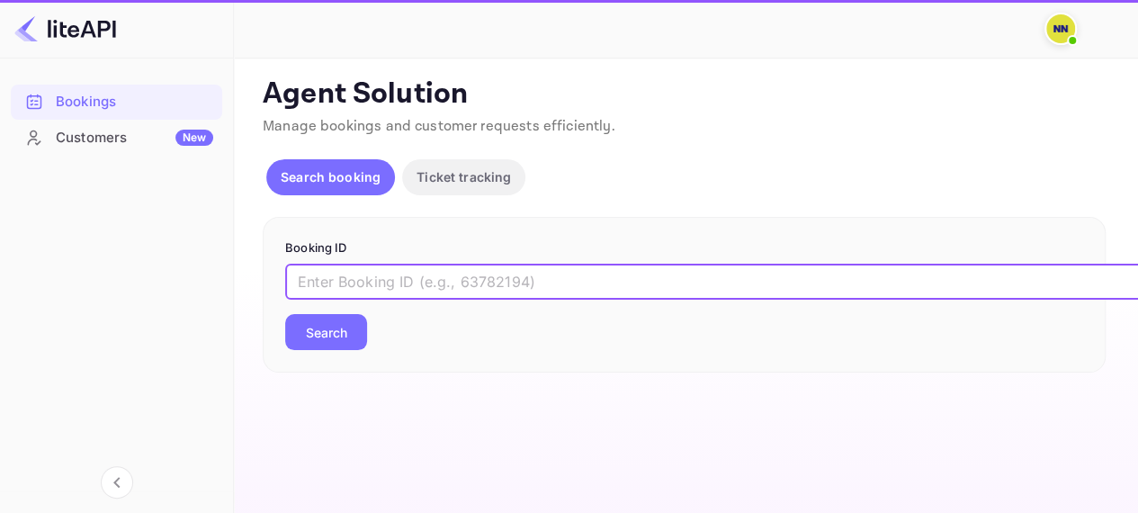
paste input "6206868"
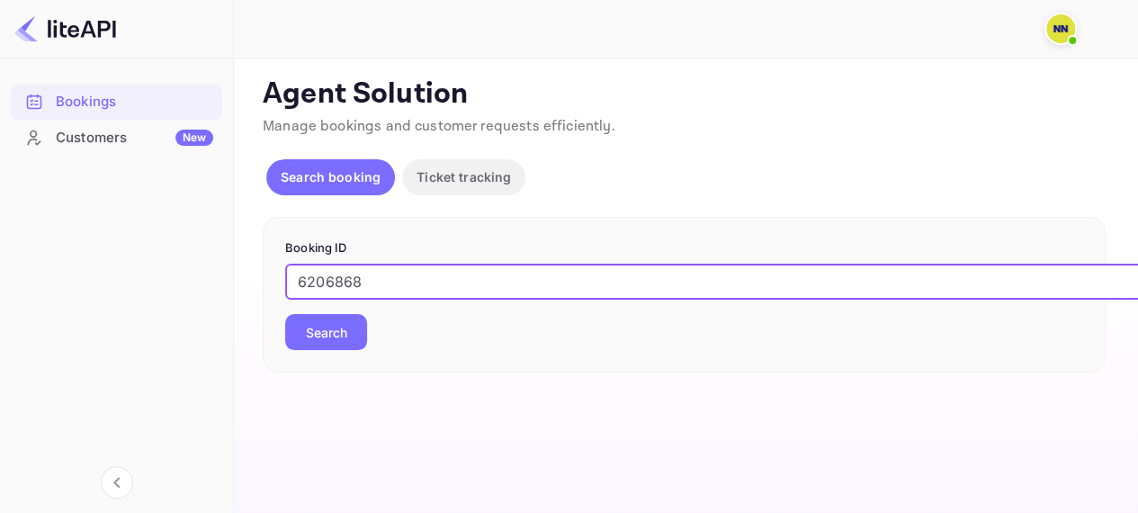
click at [347, 328] on button "Search" at bounding box center [326, 332] width 82 height 36
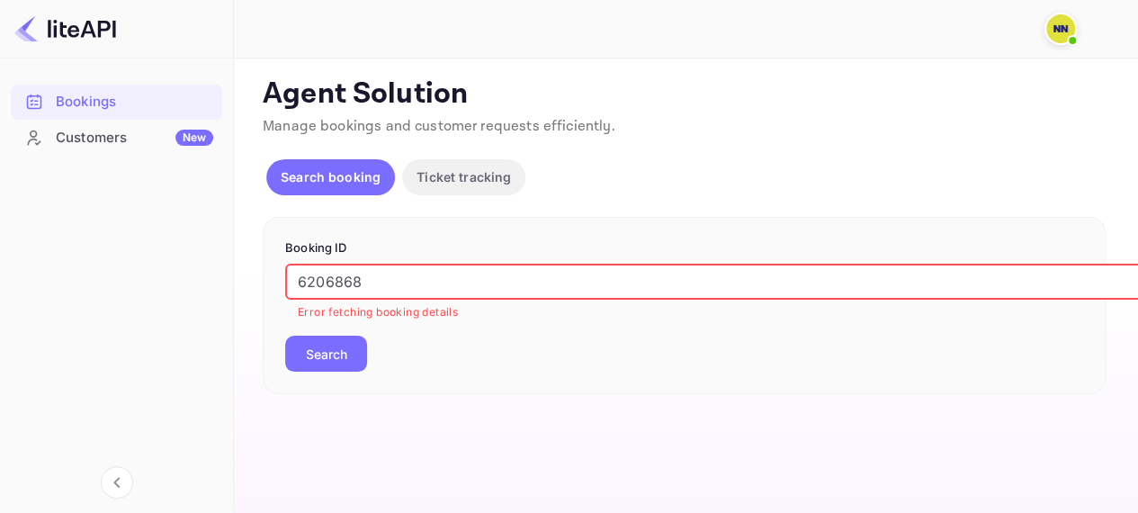
click at [337, 283] on input "6206868" at bounding box center [735, 282] width 900 height 36
paste input "TBOH0602251136320521"
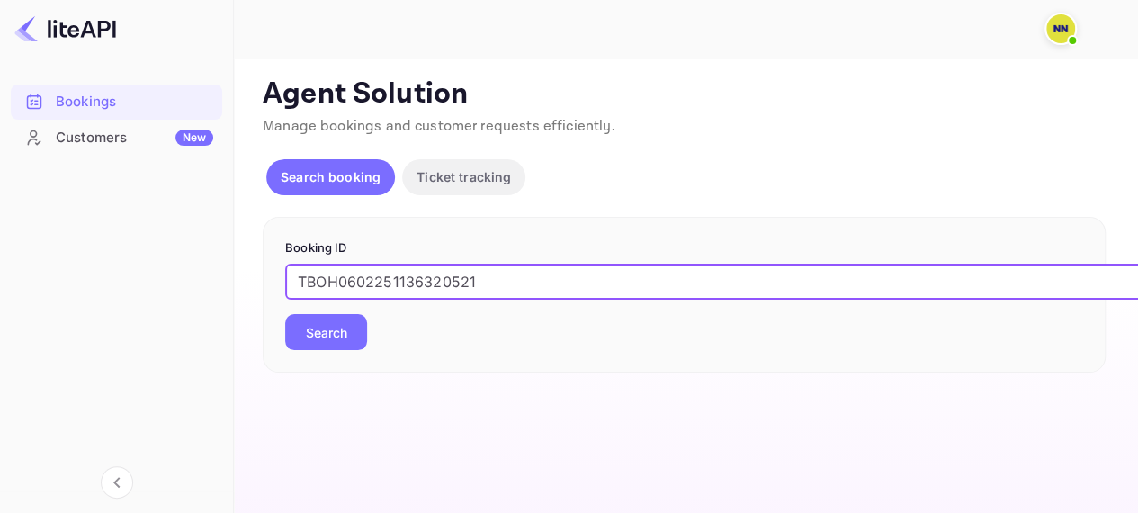
click at [347, 362] on div "Booking ID TBOH0602251136320521 ​ Search" at bounding box center [684, 295] width 843 height 157
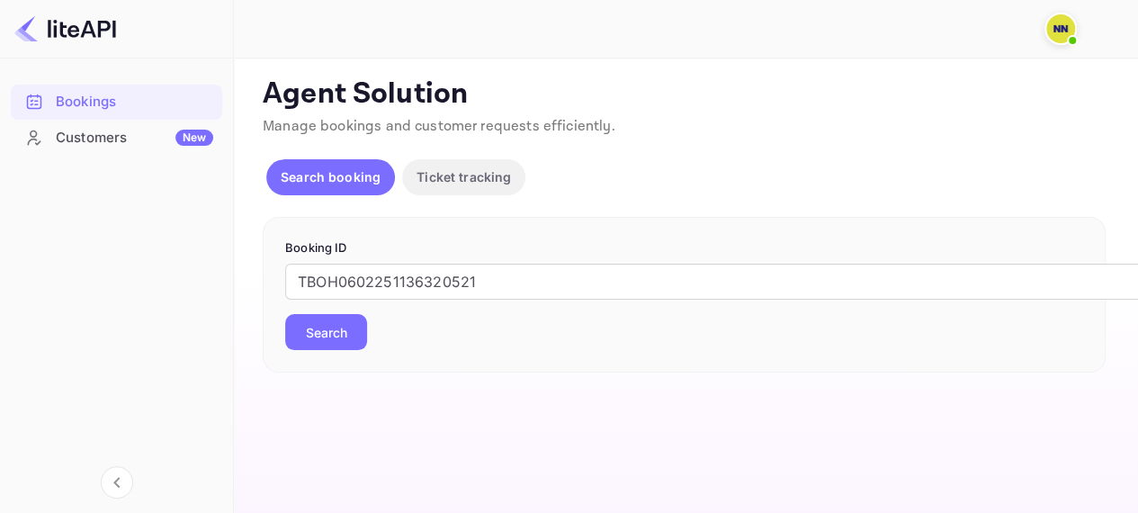
click at [331, 332] on button "Search" at bounding box center [326, 332] width 82 height 36
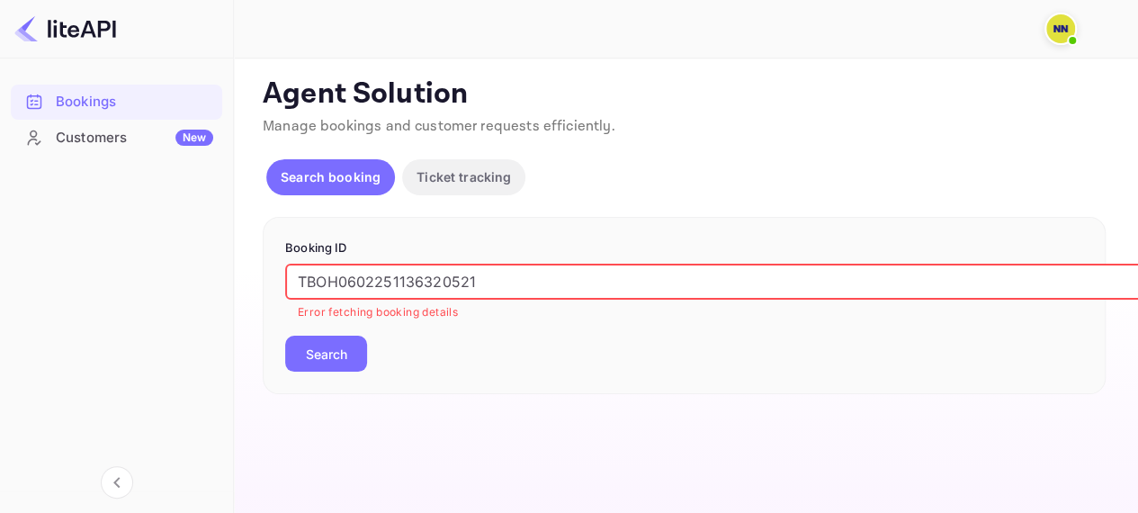
click at [371, 271] on input "TBOH0602251136320521" at bounding box center [735, 282] width 900 height 36
paste input "6856729"
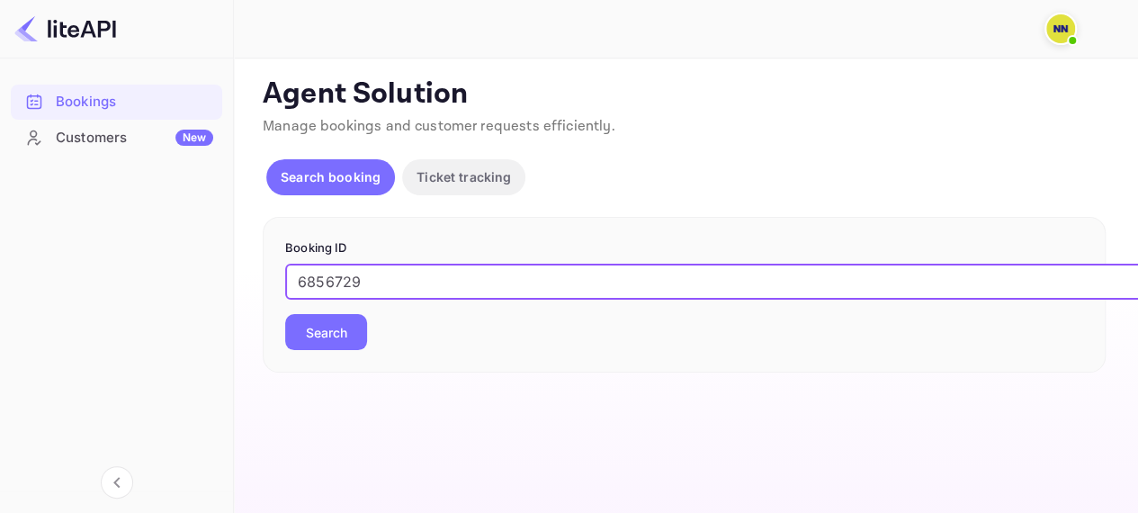
type input "6856729"
click at [326, 369] on div "Booking ID 6856729 ​ Search" at bounding box center [684, 295] width 843 height 157
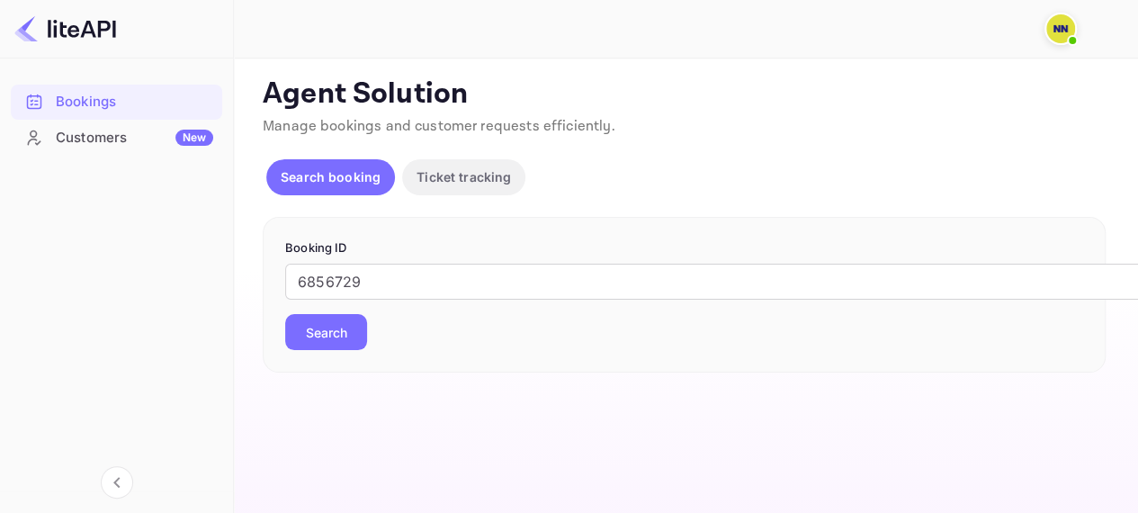
click at [328, 331] on button "Search" at bounding box center [326, 332] width 82 height 36
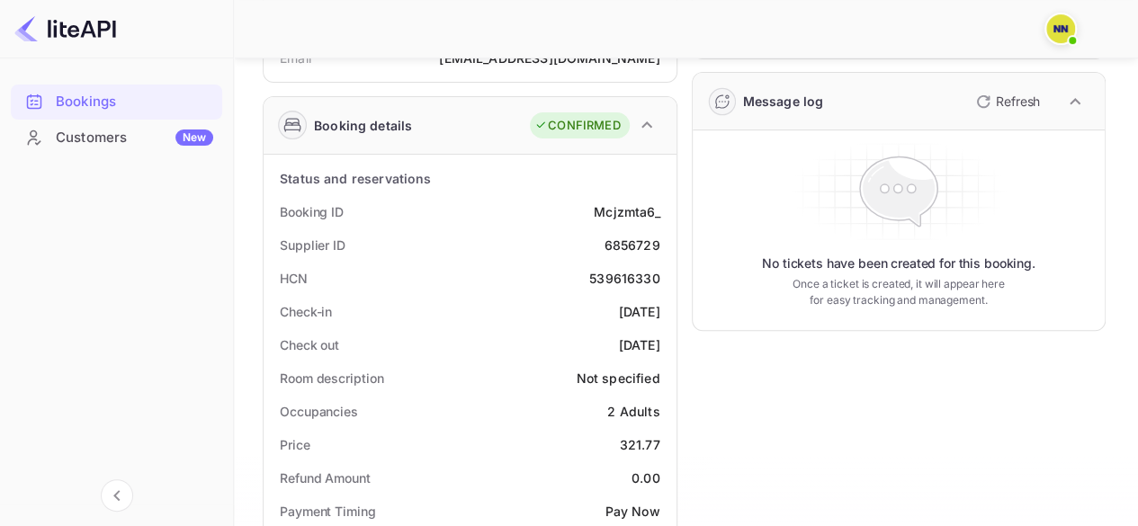
scroll to position [180, 0]
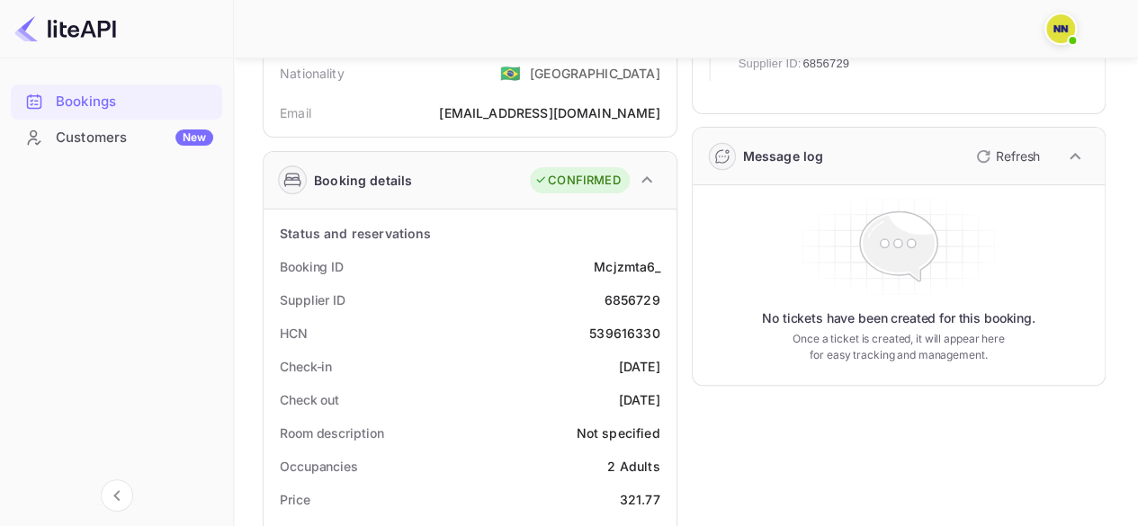
click at [619, 334] on div "539616330" at bounding box center [624, 333] width 70 height 19
copy div "539616330"
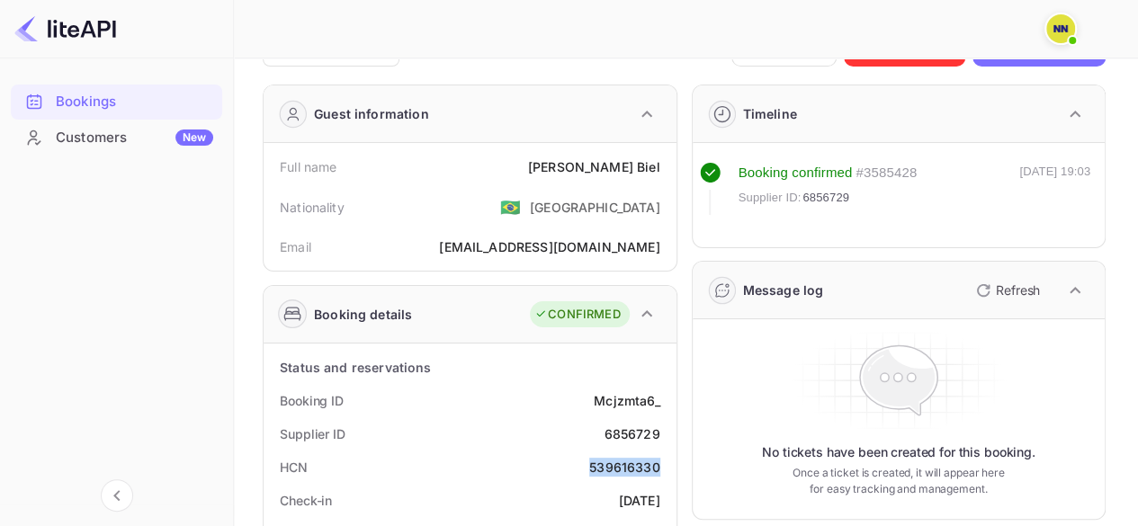
scroll to position [0, 0]
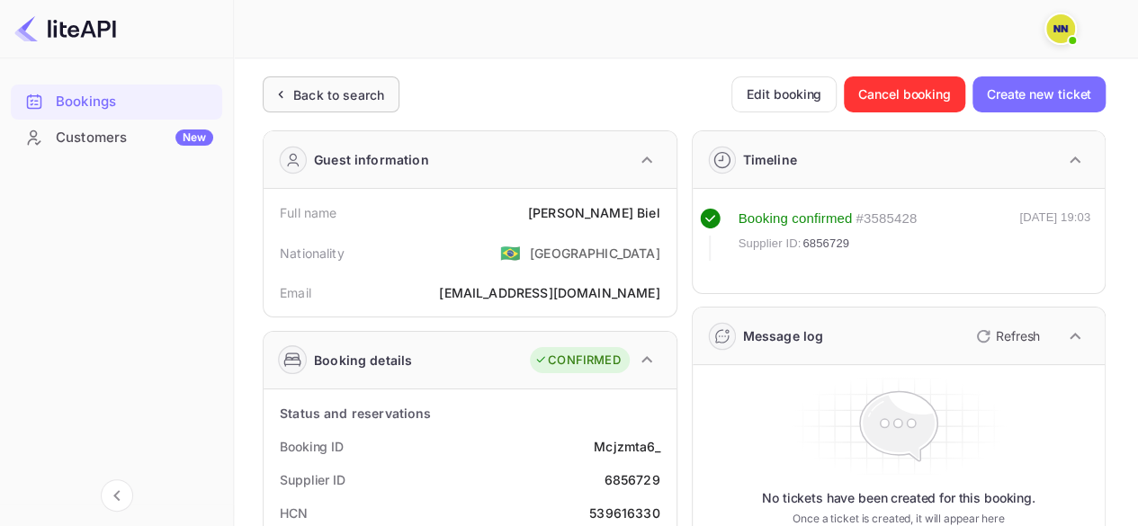
click at [324, 94] on div "Back to search" at bounding box center [338, 94] width 91 height 19
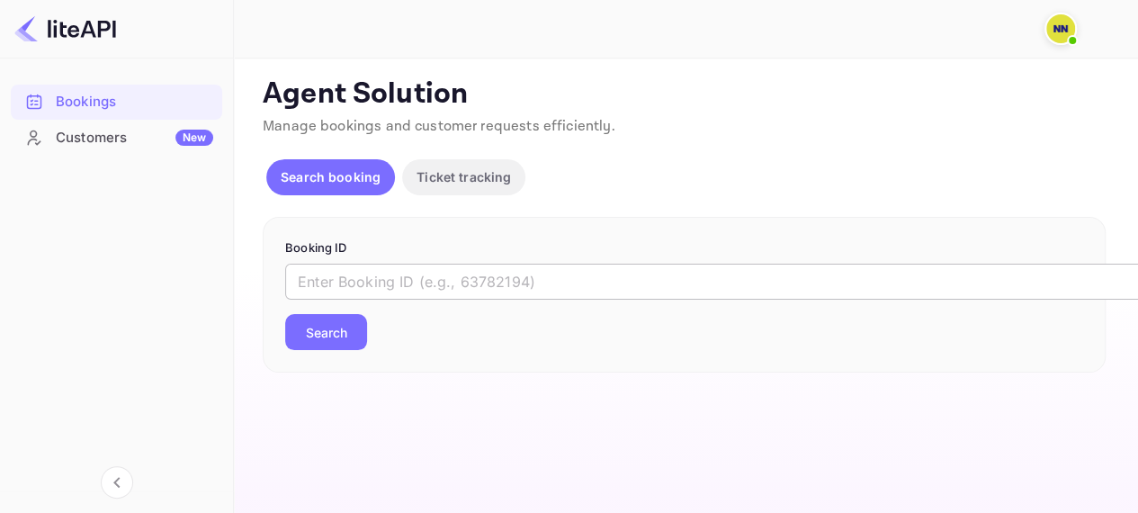
click at [344, 273] on input "text" at bounding box center [735, 282] width 900 height 36
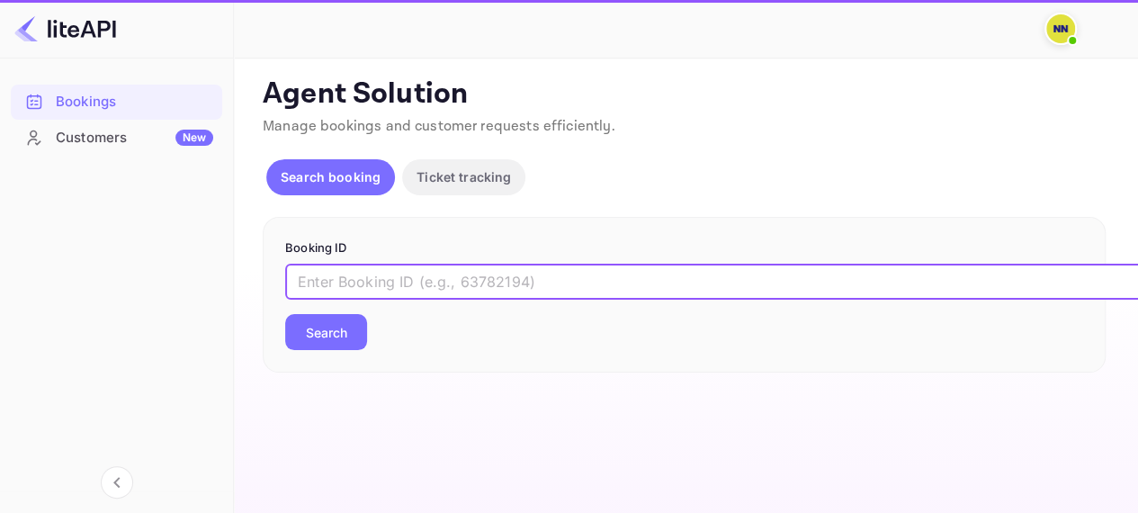
paste input "8441733"
type input "8441733"
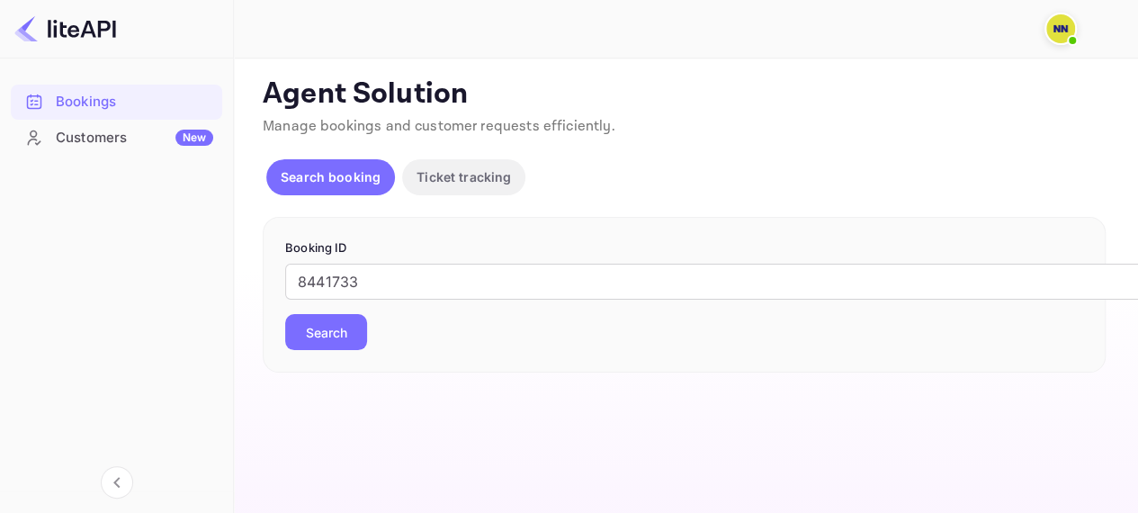
click at [343, 330] on button "Search" at bounding box center [326, 332] width 82 height 36
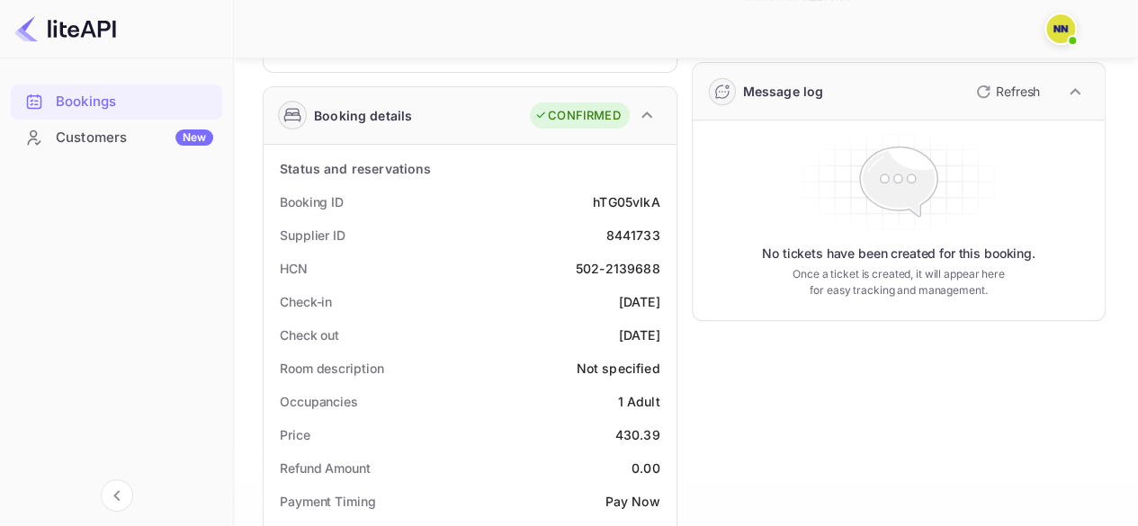
scroll to position [167, 0]
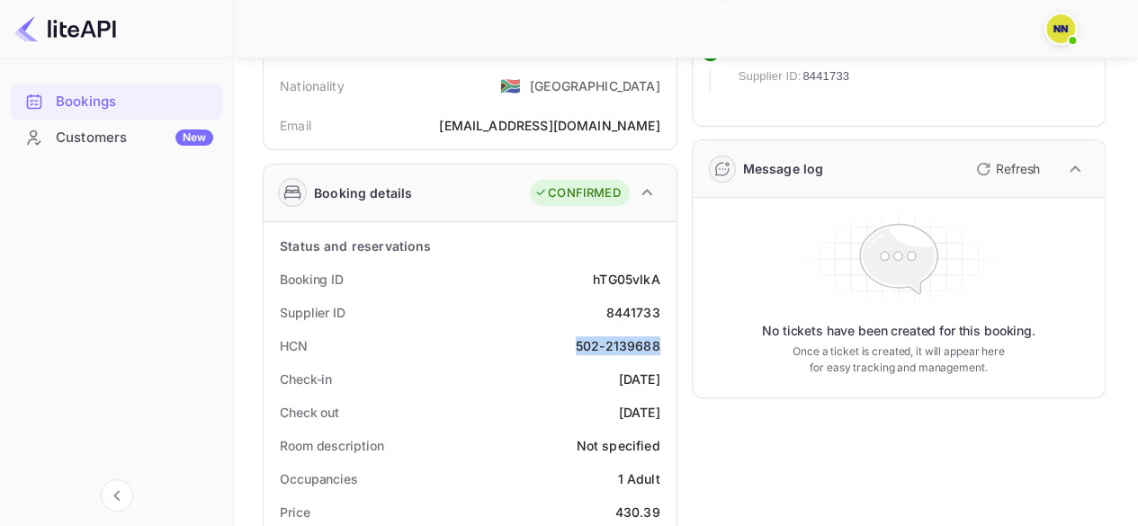
copy div "502-2139688"
drag, startPoint x: 570, startPoint y: 345, endPoint x: 665, endPoint y: 339, distance: 95.5
click at [665, 339] on div "HCN 502-2139688" at bounding box center [470, 345] width 399 height 33
